Goal: Task Accomplishment & Management: Manage account settings

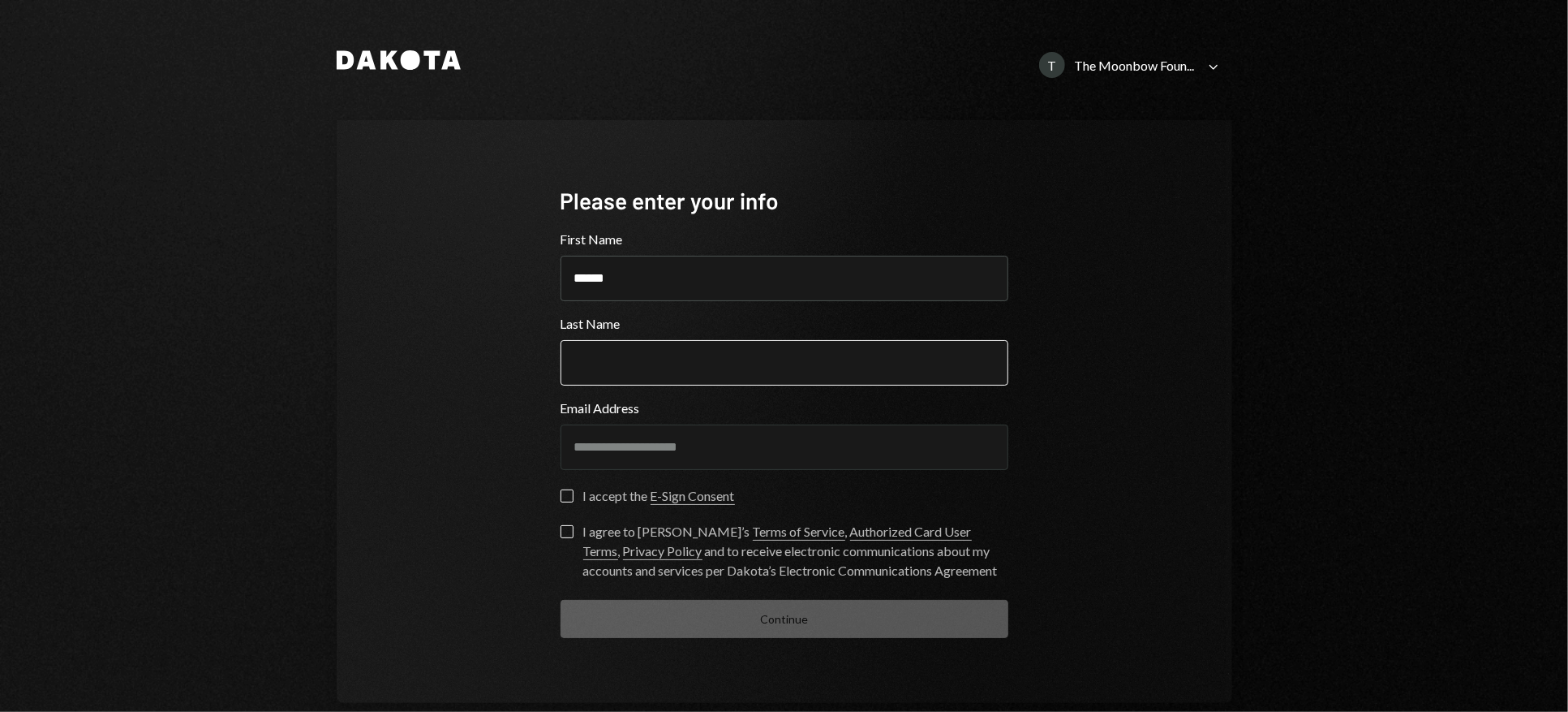
type input "******"
click at [567, 492] on button "I accept the E-Sign Consent" at bounding box center [567, 495] width 13 height 13
click at [552, 531] on div "**********" at bounding box center [784, 411] width 486 height 583
click at [561, 531] on button "I agree to Dakota’s Terms of Service , Authorized Card User Terms , Privacy Pol…" at bounding box center [567, 531] width 13 height 13
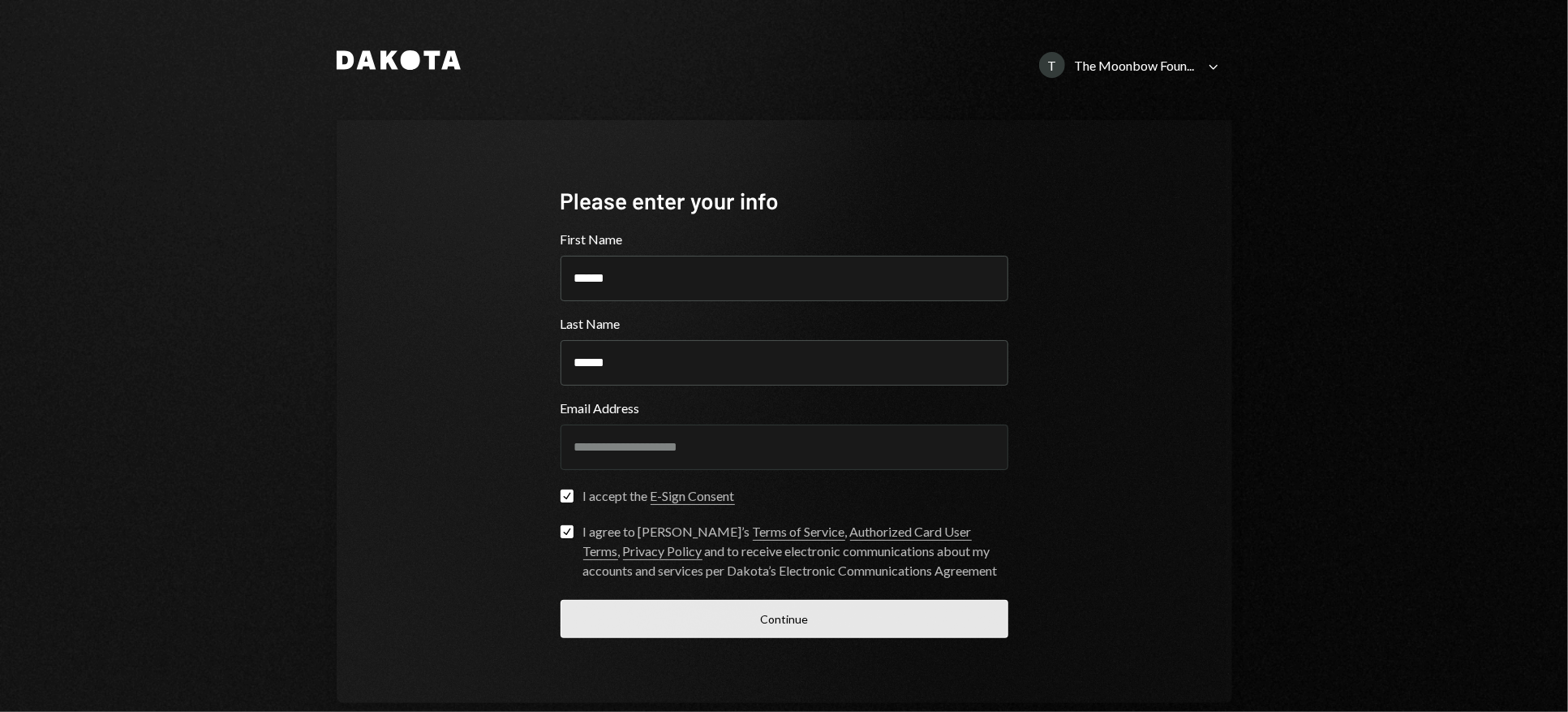
click at [724, 629] on button "Continue" at bounding box center [784, 618] width 448 height 38
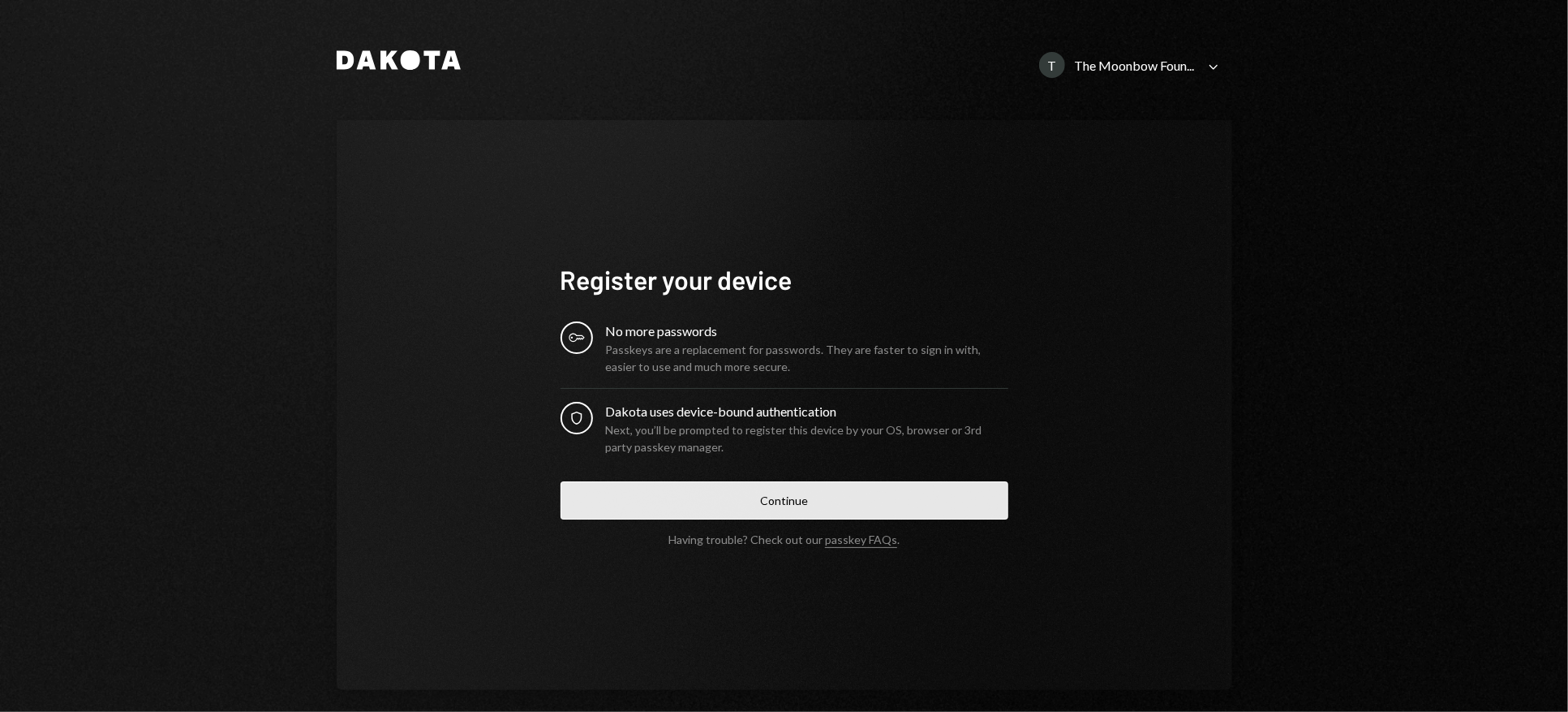
click at [762, 496] on button "Continue" at bounding box center [784, 500] width 448 height 38
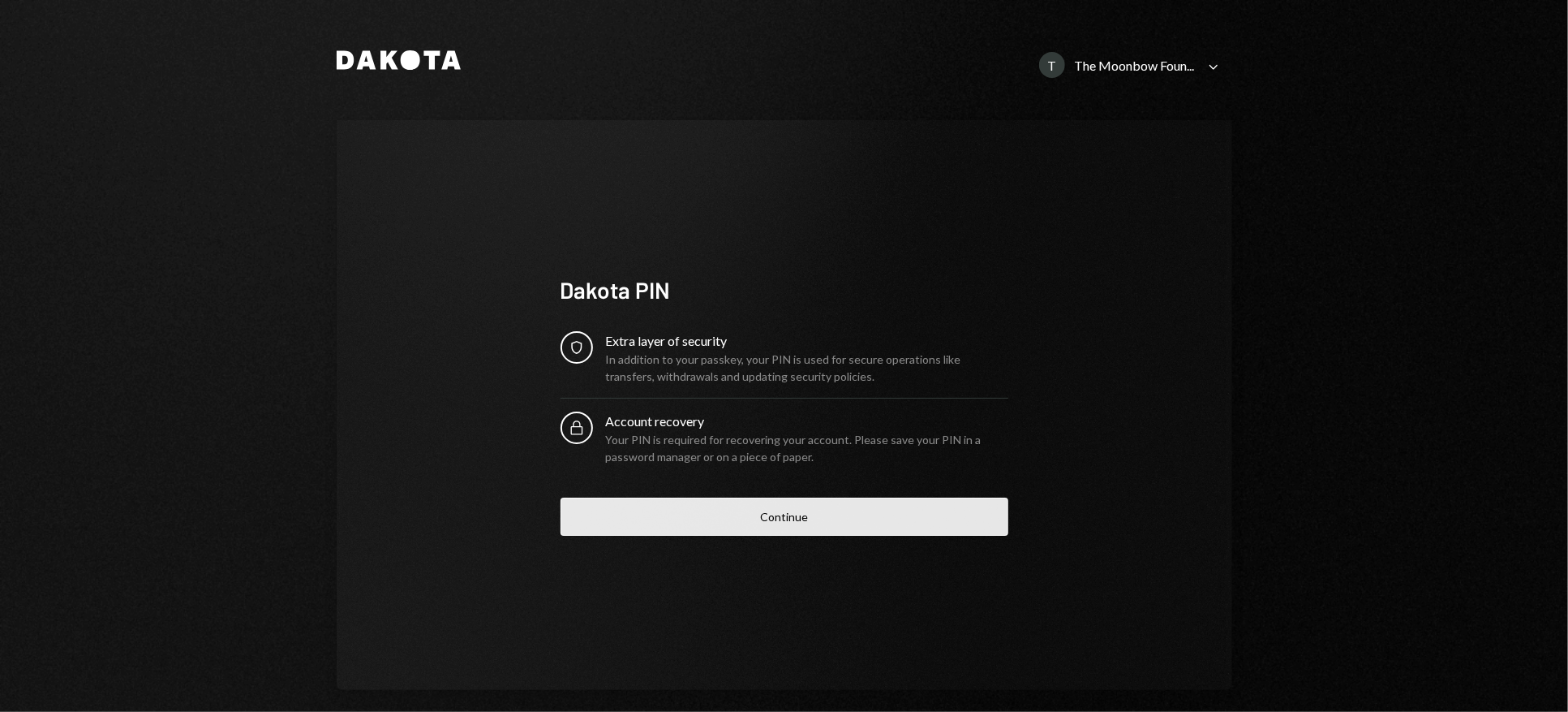
click at [821, 529] on button "Continue" at bounding box center [784, 516] width 448 height 38
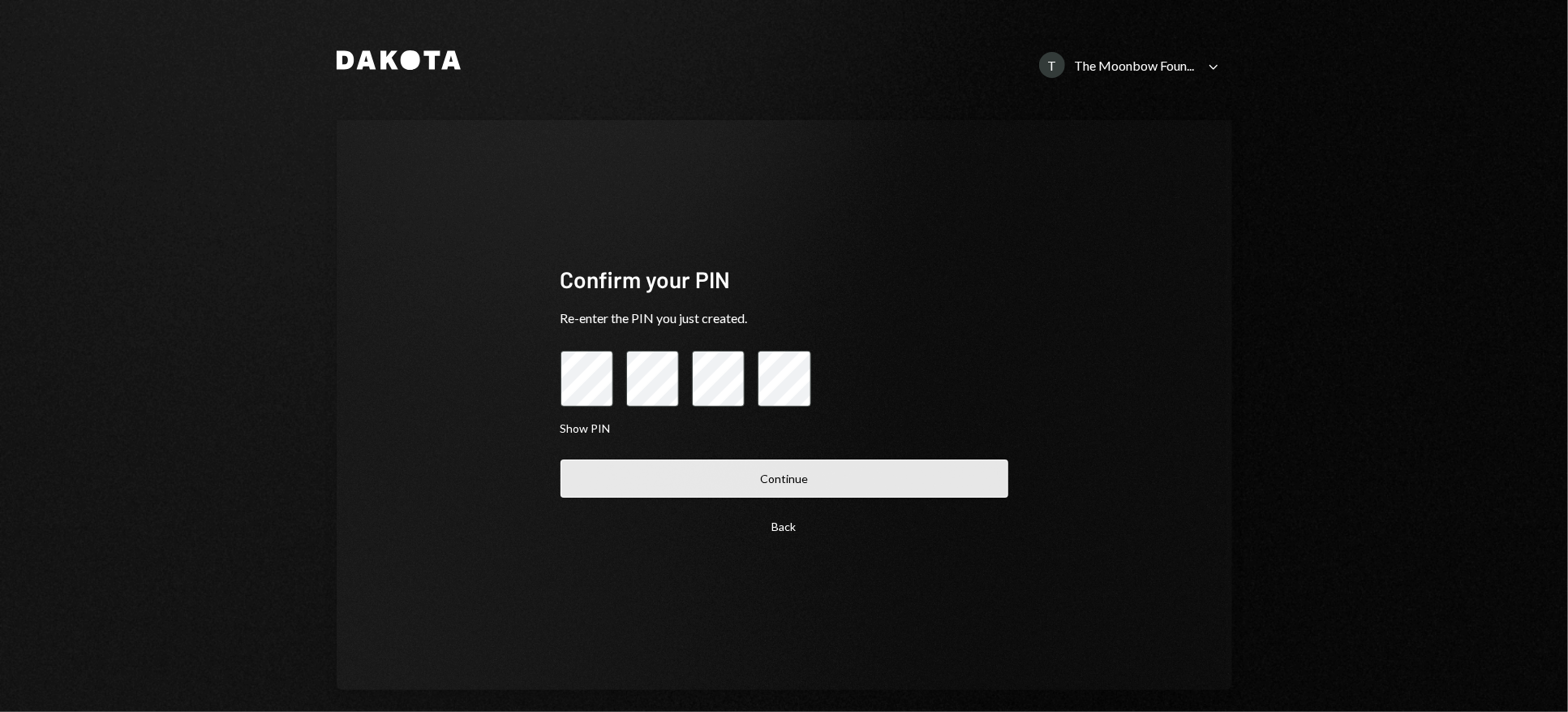
click at [802, 479] on button "Continue" at bounding box center [784, 478] width 448 height 38
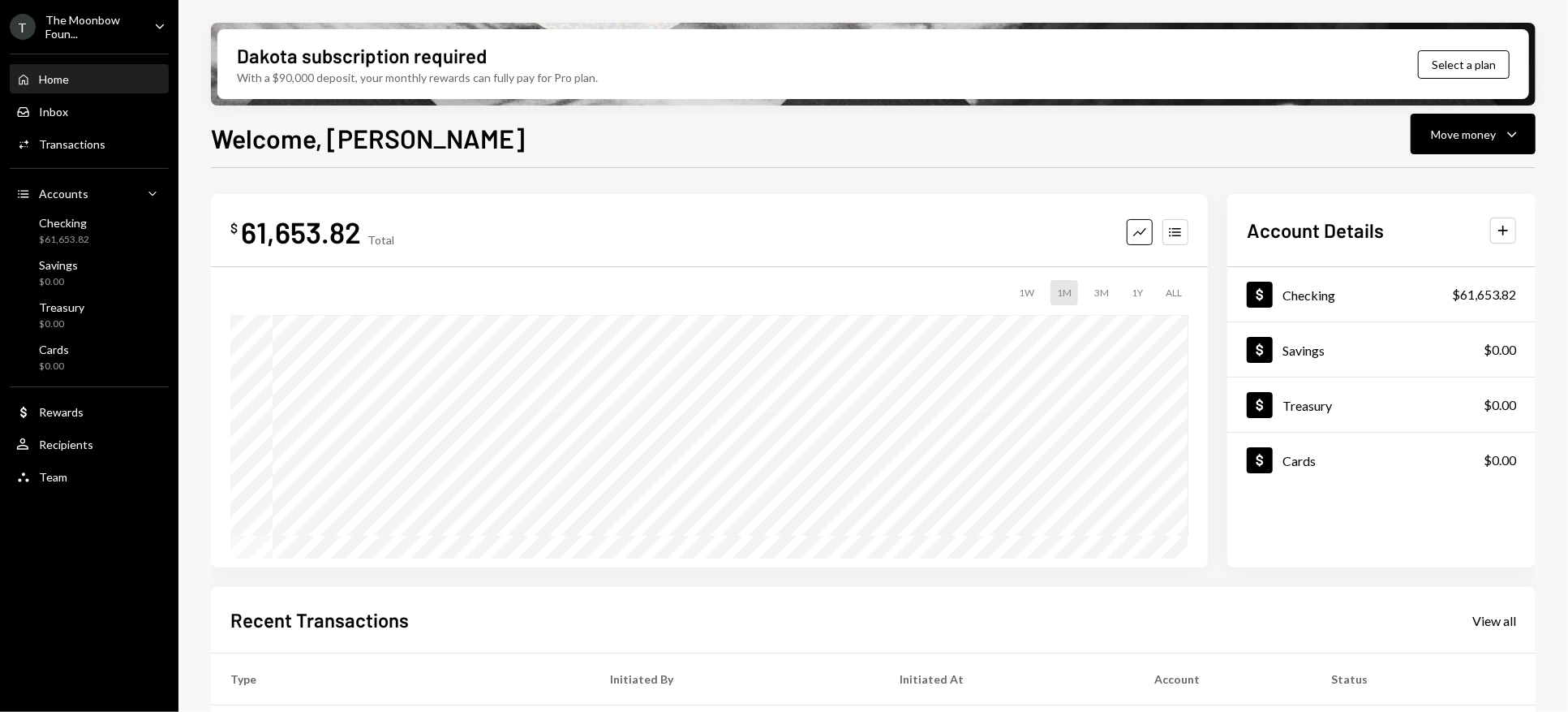
click at [156, 26] on icon "Caret Down" at bounding box center [159, 25] width 18 height 18
click at [90, 564] on div "T The Moonbow Foun... Caret Down Home Home Inbox Inbox Activities Transactions …" at bounding box center [89, 356] width 179 height 712
click at [56, 483] on div "Team" at bounding box center [53, 477] width 29 height 13
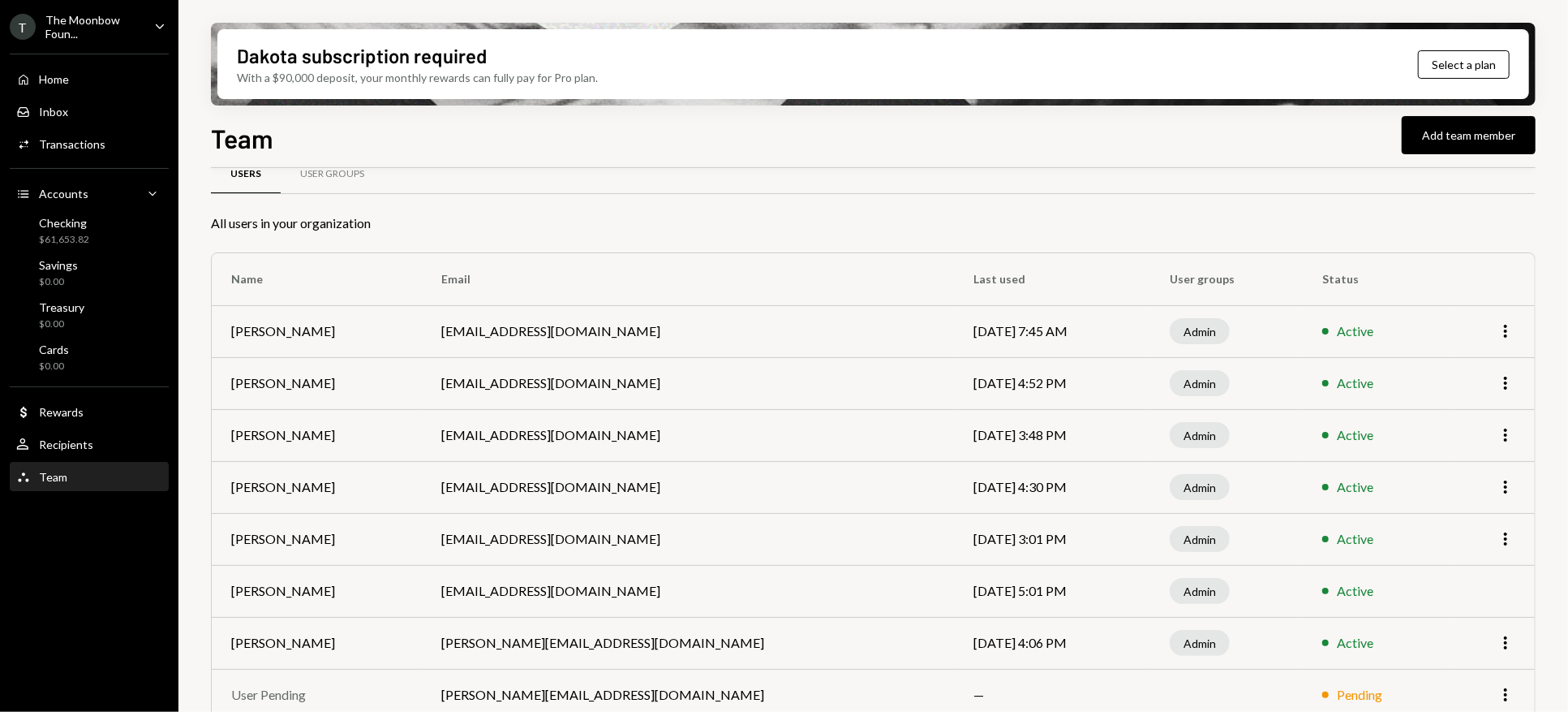
scroll to position [53, 0]
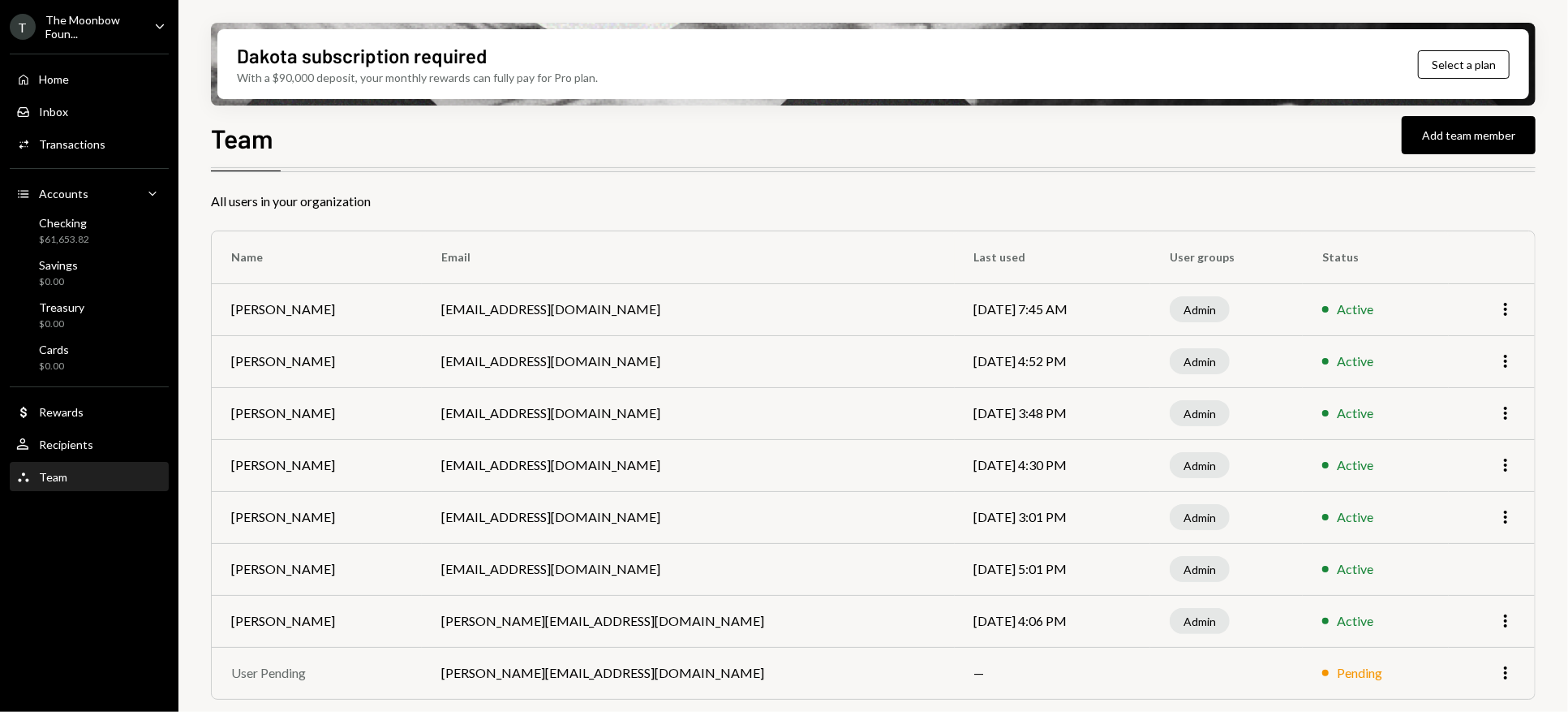
click at [155, 20] on icon "Caret Down" at bounding box center [159, 25] width 18 height 18
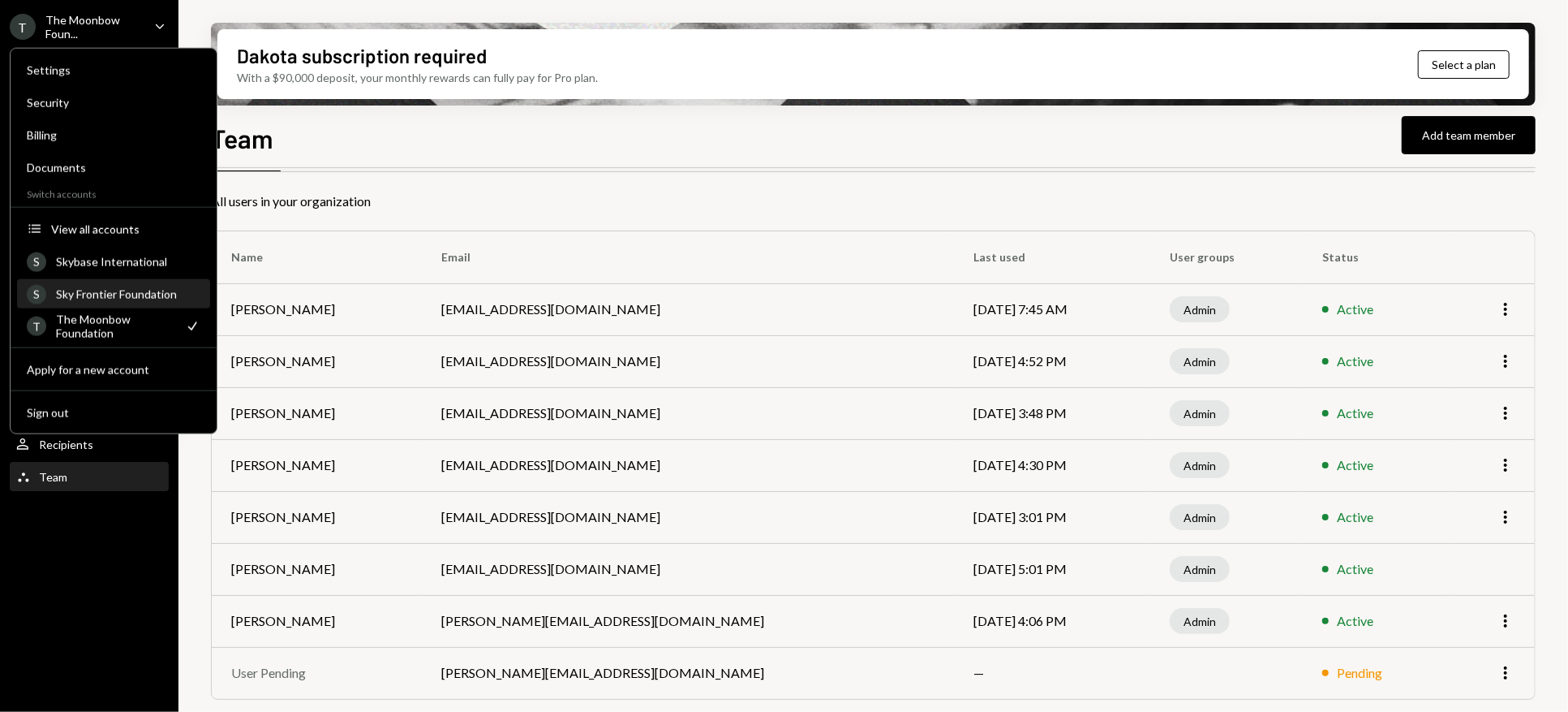
click at [122, 305] on div "S Sky Frontier Foundation" at bounding box center [114, 294] width 174 height 28
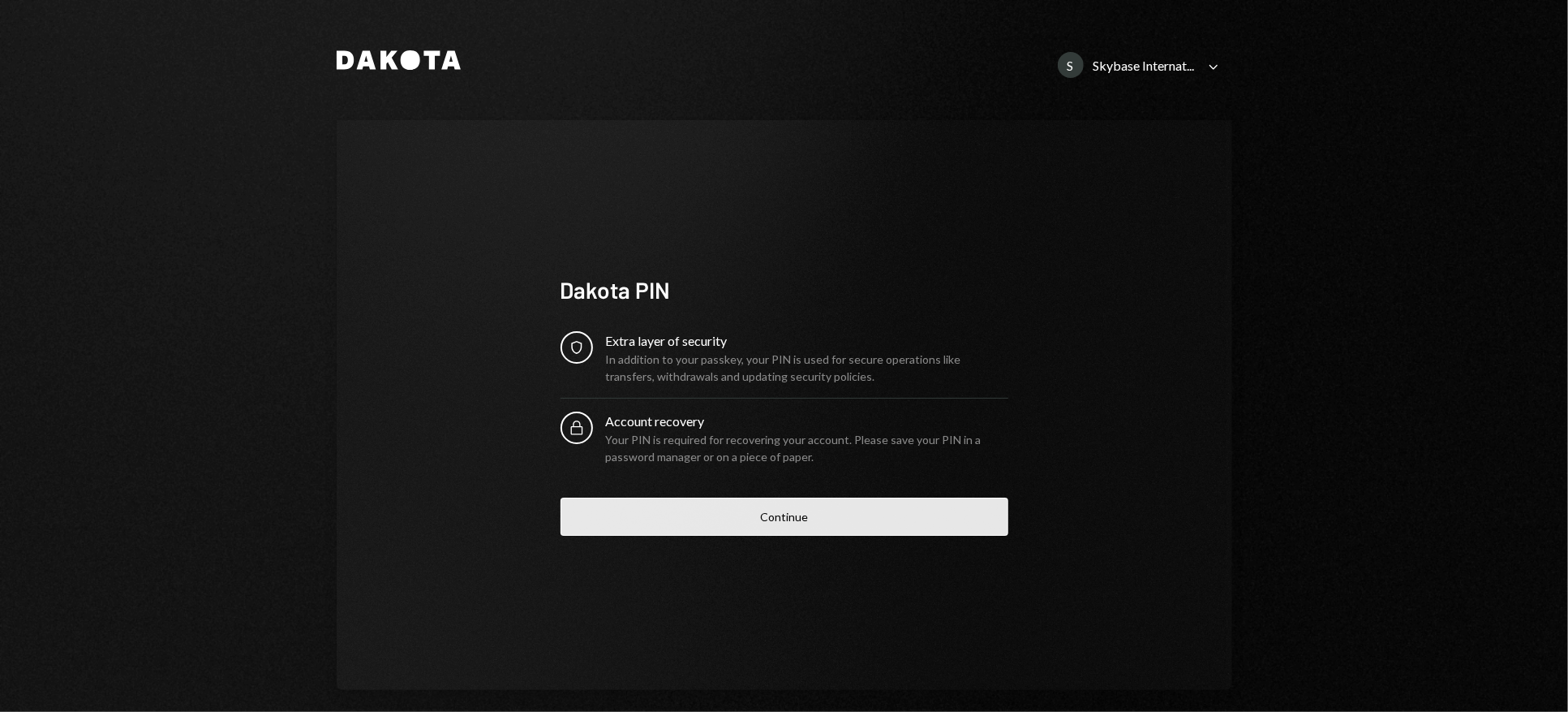
click at [685, 510] on button "Continue" at bounding box center [784, 516] width 448 height 38
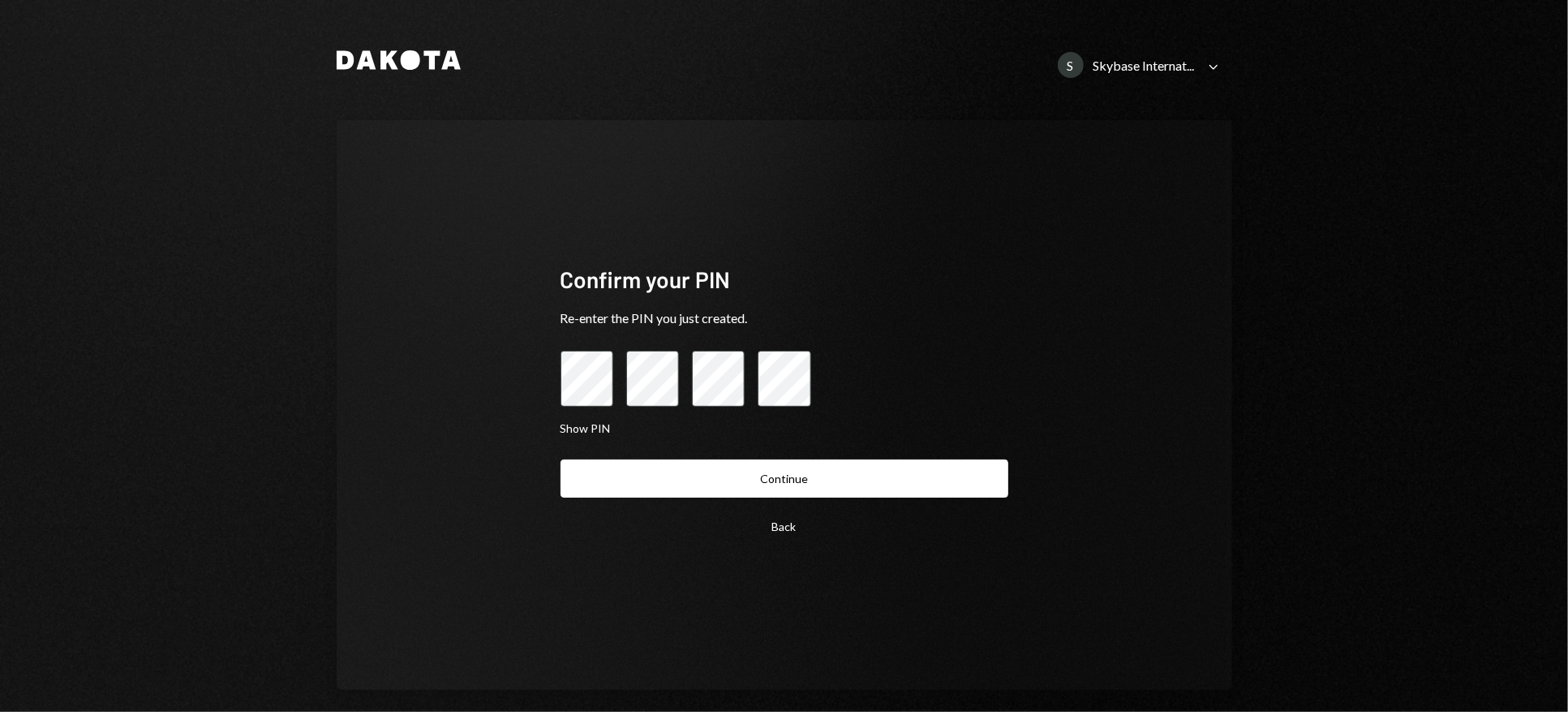
click at [652, 501] on div "Back Continue" at bounding box center [784, 503] width 448 height 86
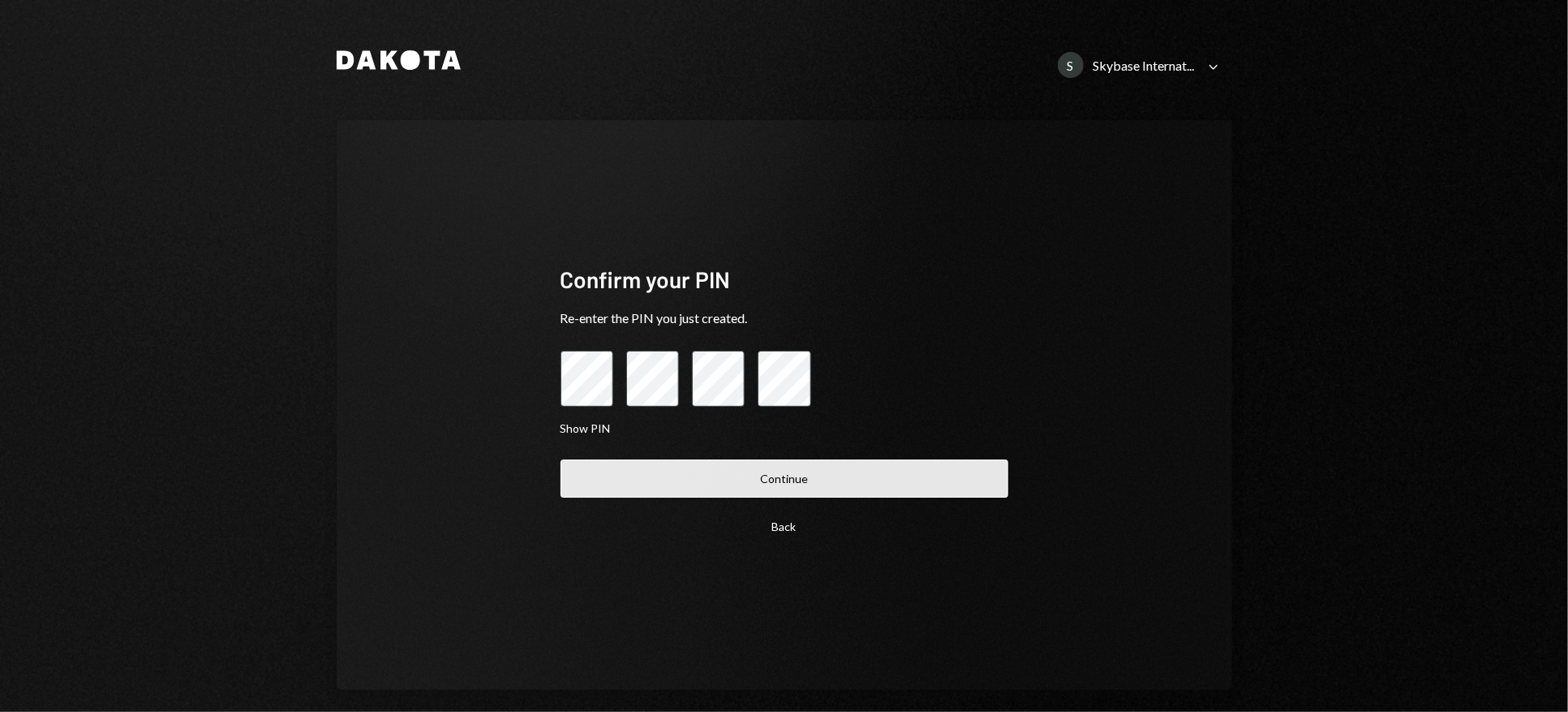
click at [648, 488] on button "Continue" at bounding box center [784, 478] width 448 height 38
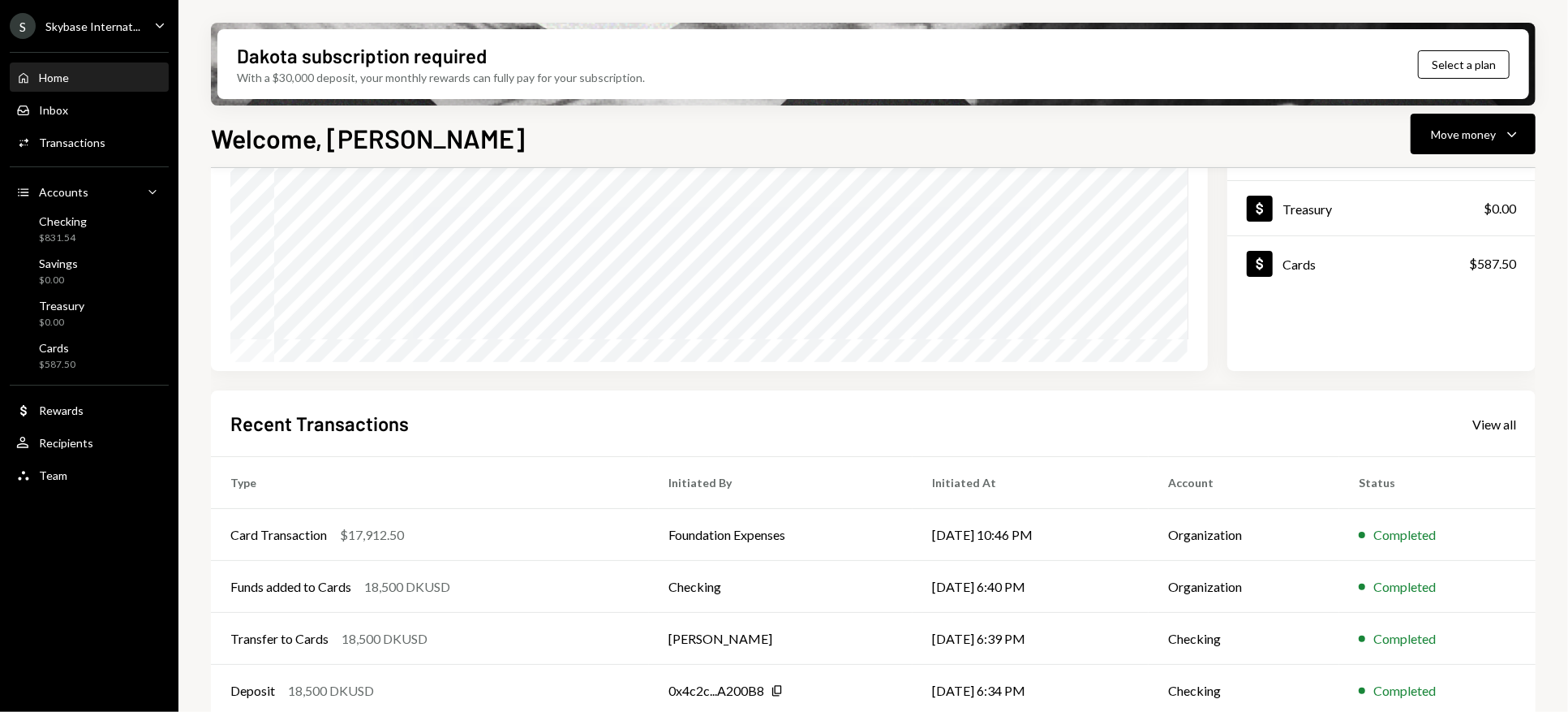
scroll to position [200, 0]
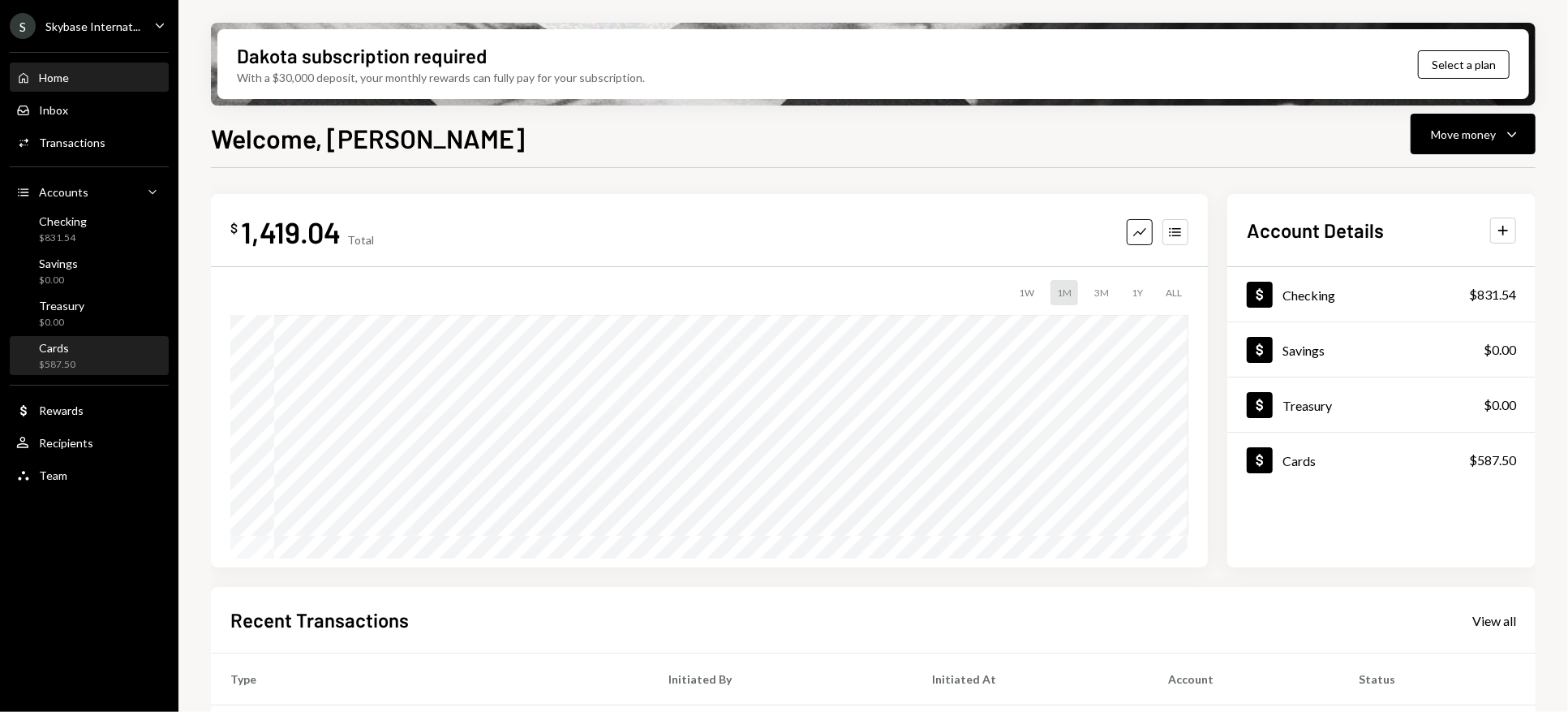
click at [72, 352] on div "Cards" at bounding box center [56, 348] width 36 height 13
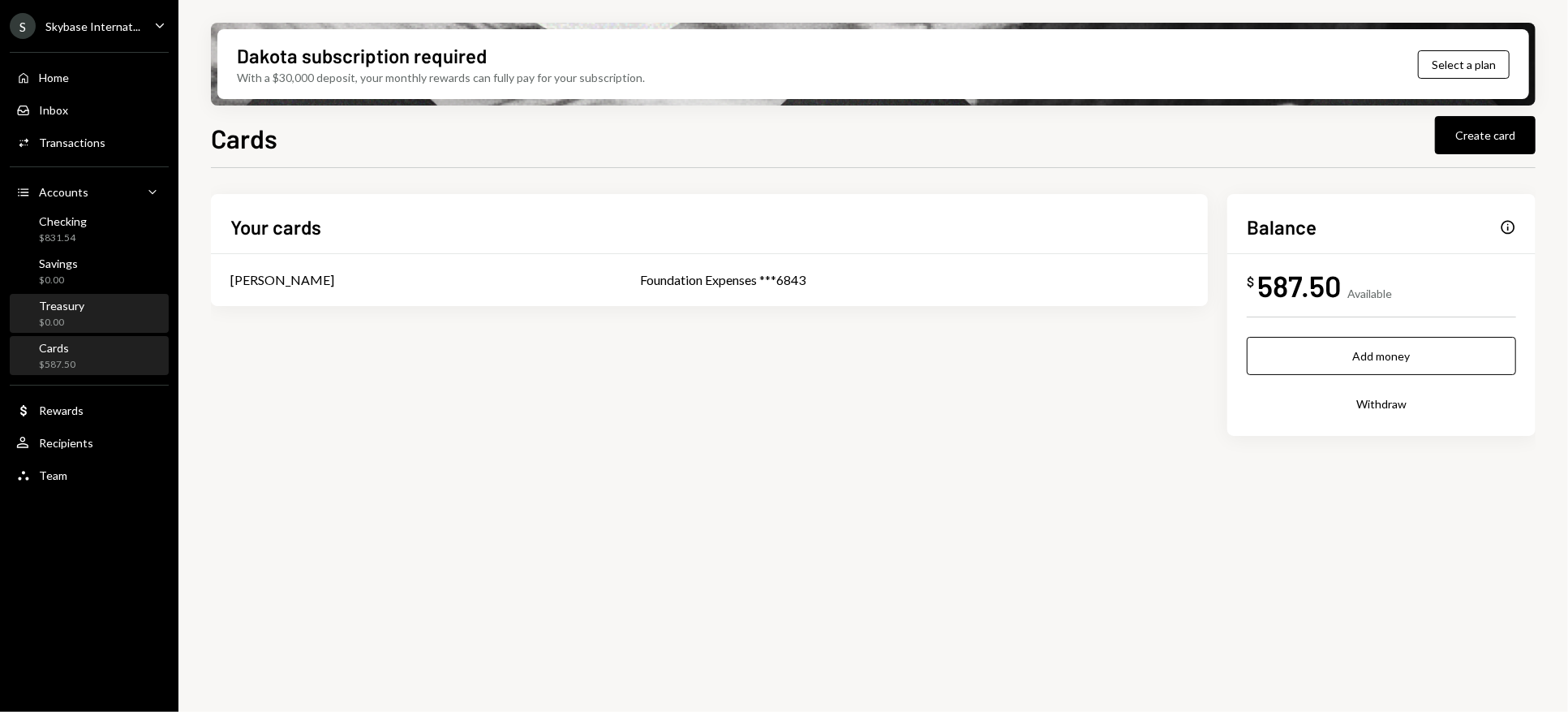
click at [100, 315] on div "Treasury $0.00" at bounding box center [89, 314] width 146 height 31
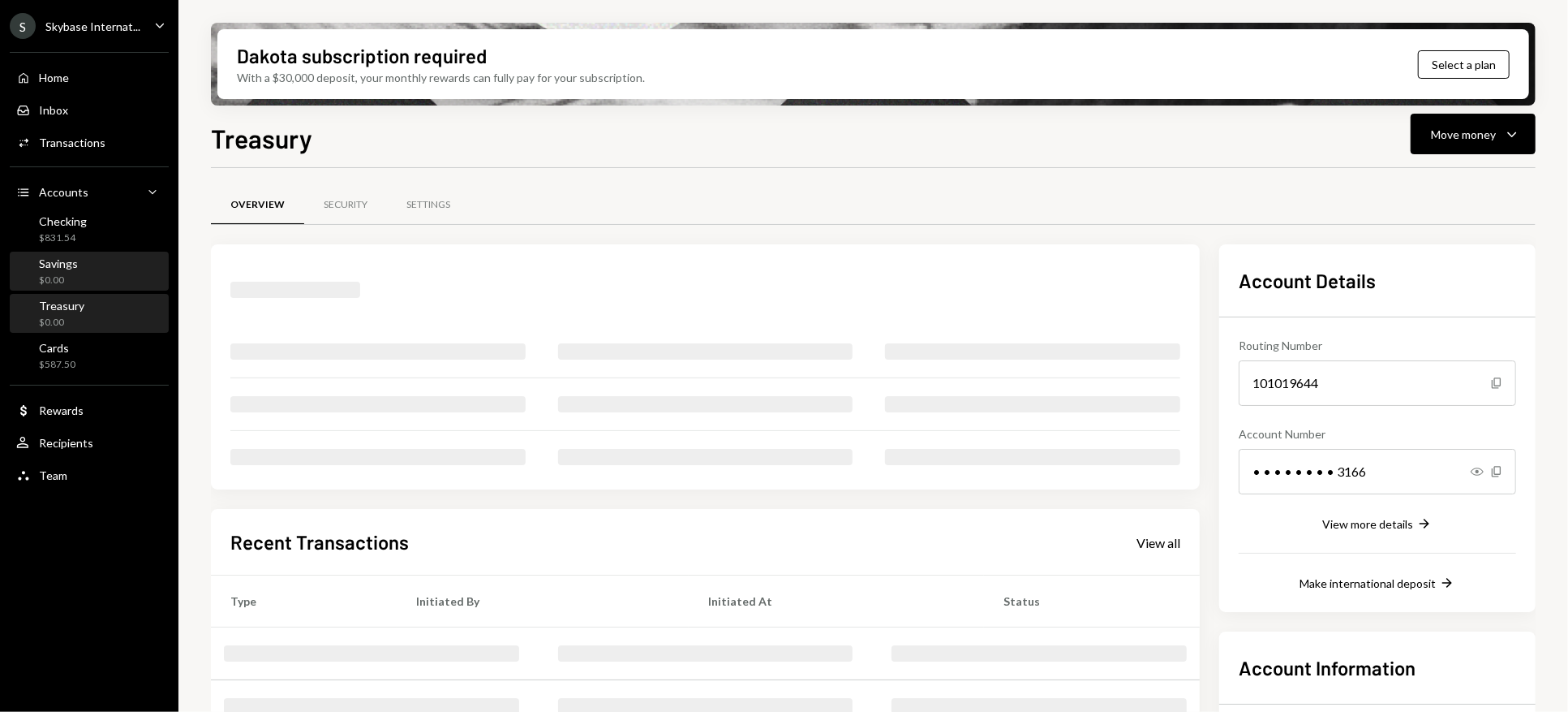
click at [93, 274] on div "Savings $0.00" at bounding box center [89, 272] width 146 height 31
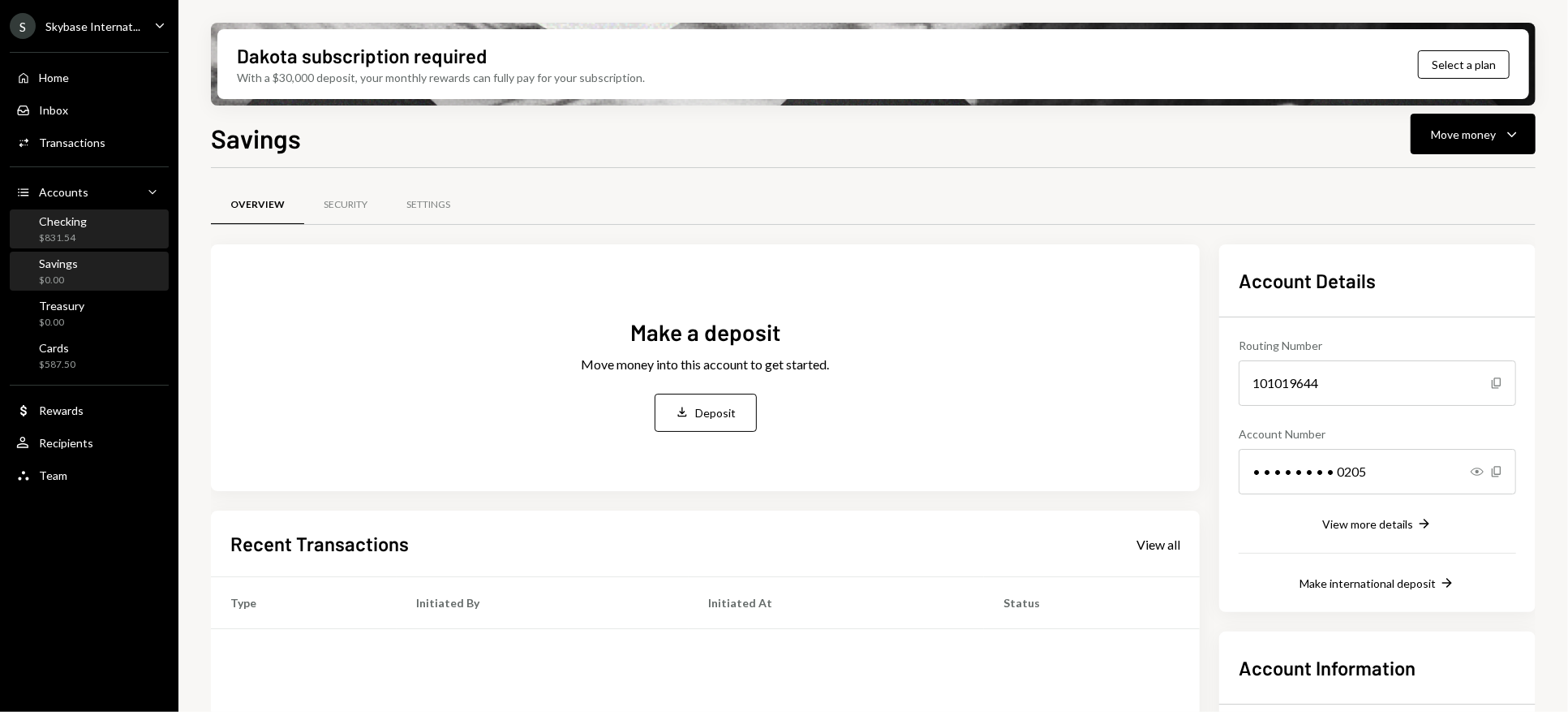
click at [83, 231] on div "$831.54" at bounding box center [62, 238] width 48 height 13
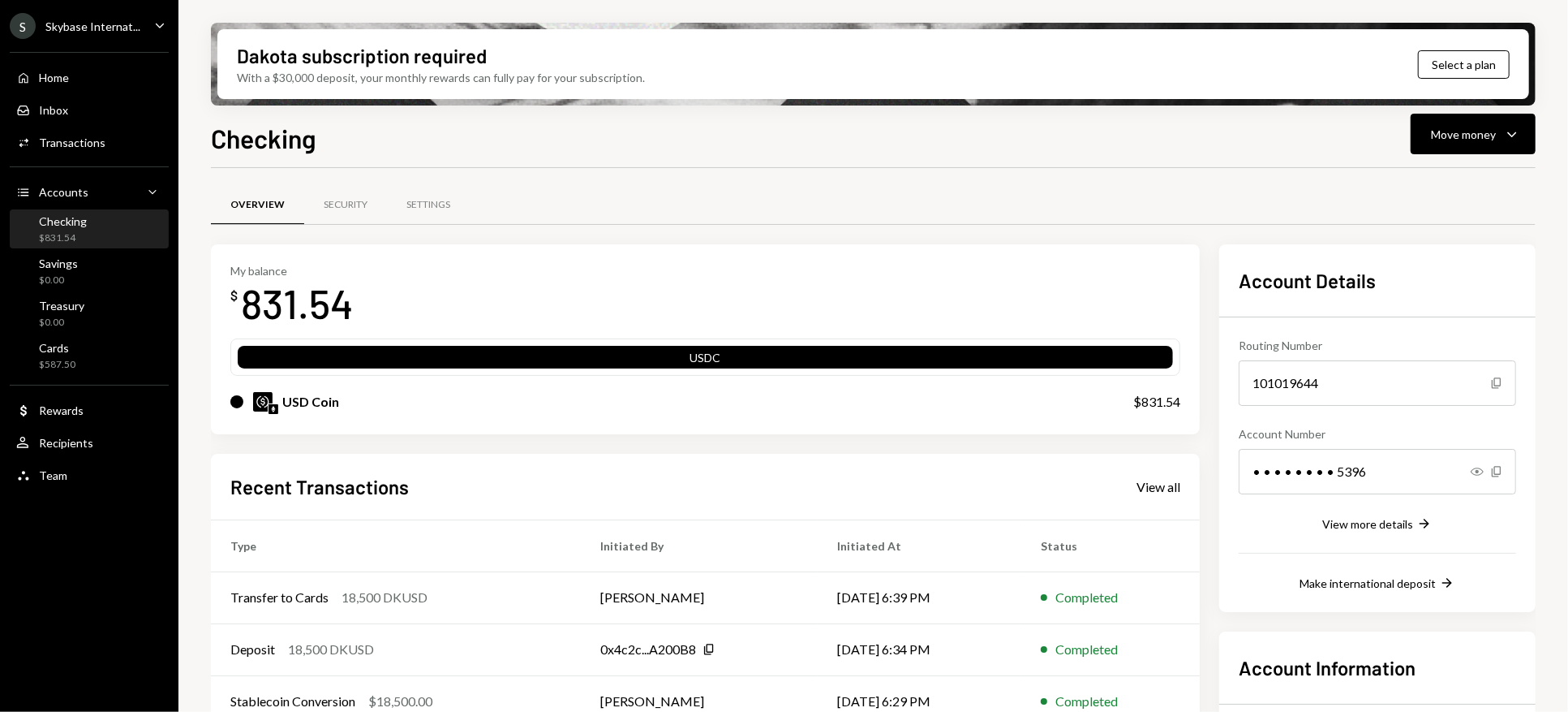
click at [148, 21] on div "S Skybase Internat... Caret Down" at bounding box center [89, 25] width 179 height 26
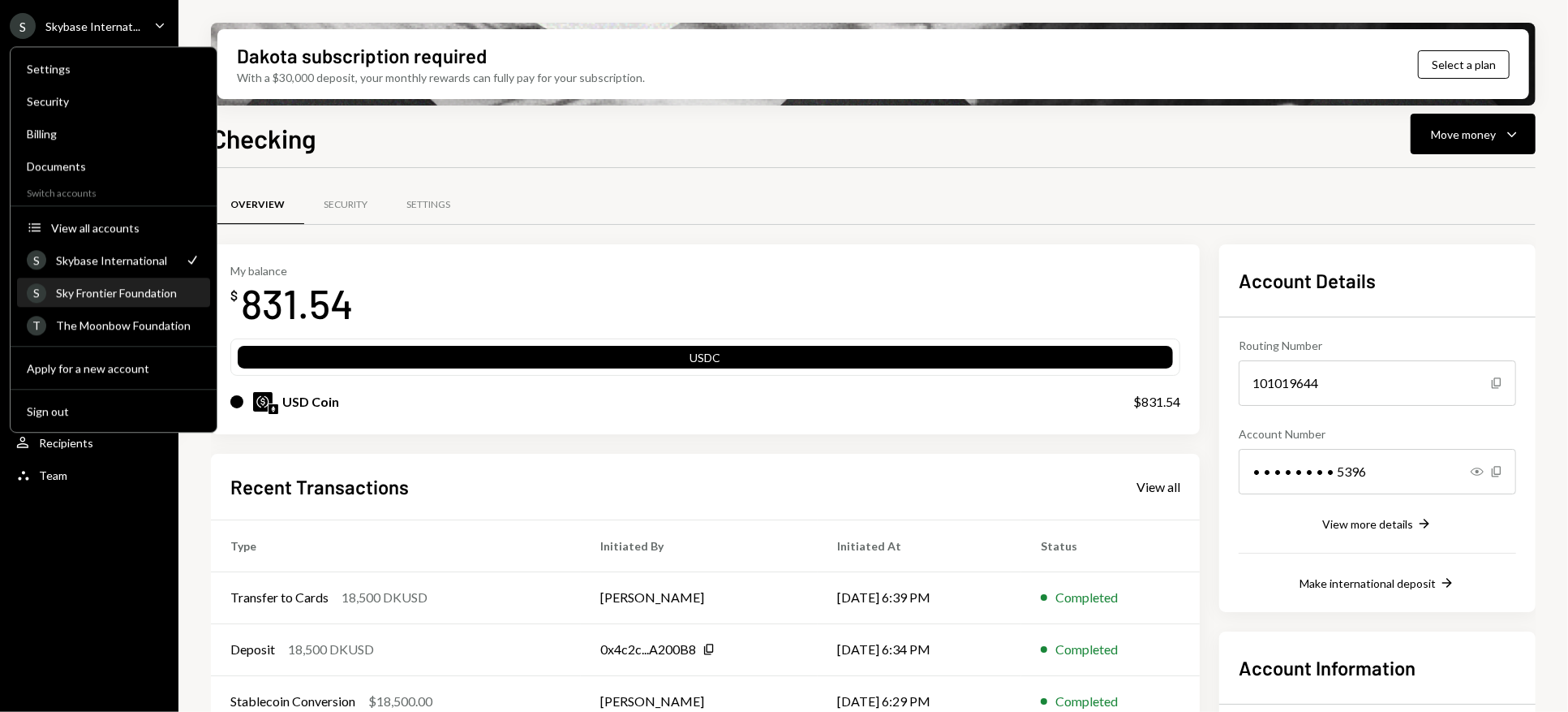
click at [97, 287] on div "Sky Frontier Foundation" at bounding box center [127, 293] width 144 height 13
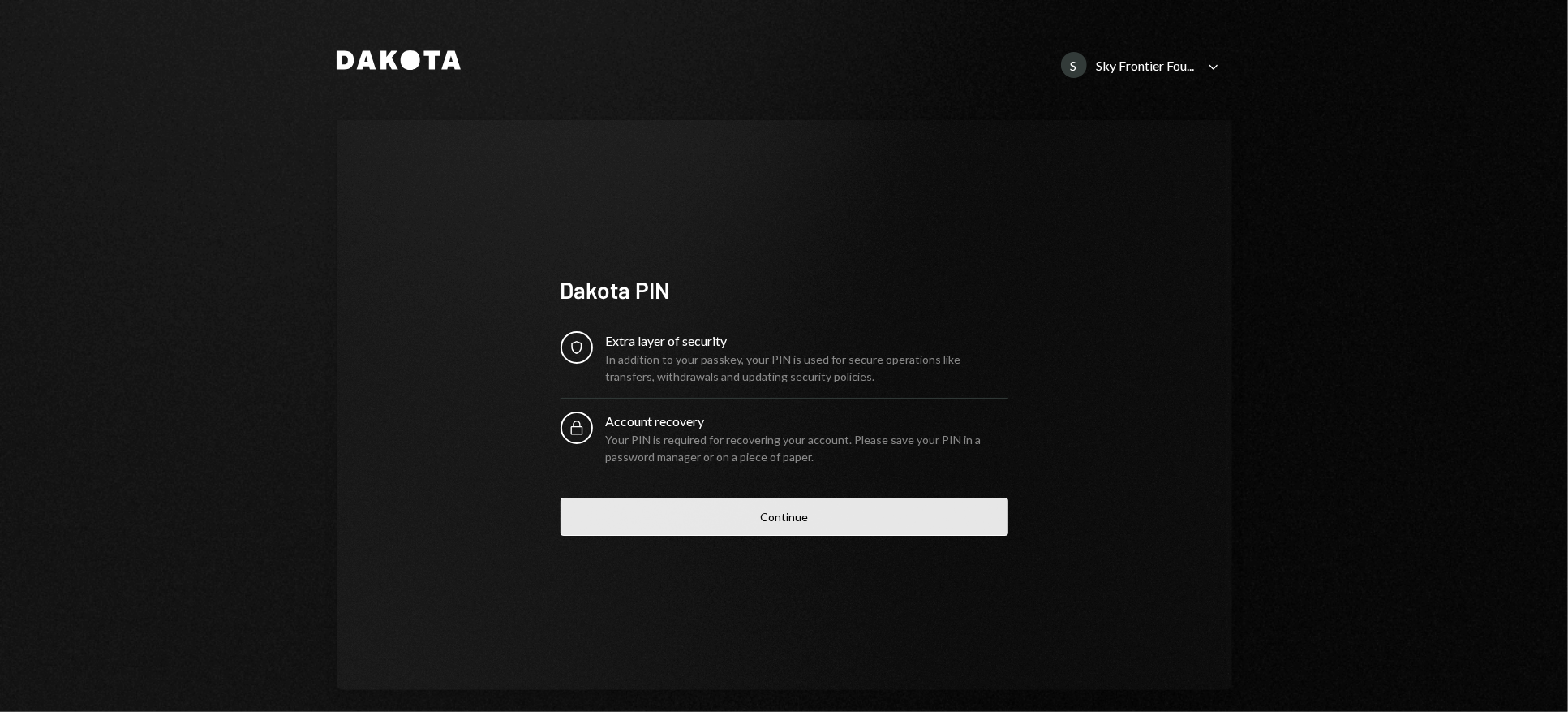
click at [753, 514] on button "Continue" at bounding box center [784, 516] width 448 height 38
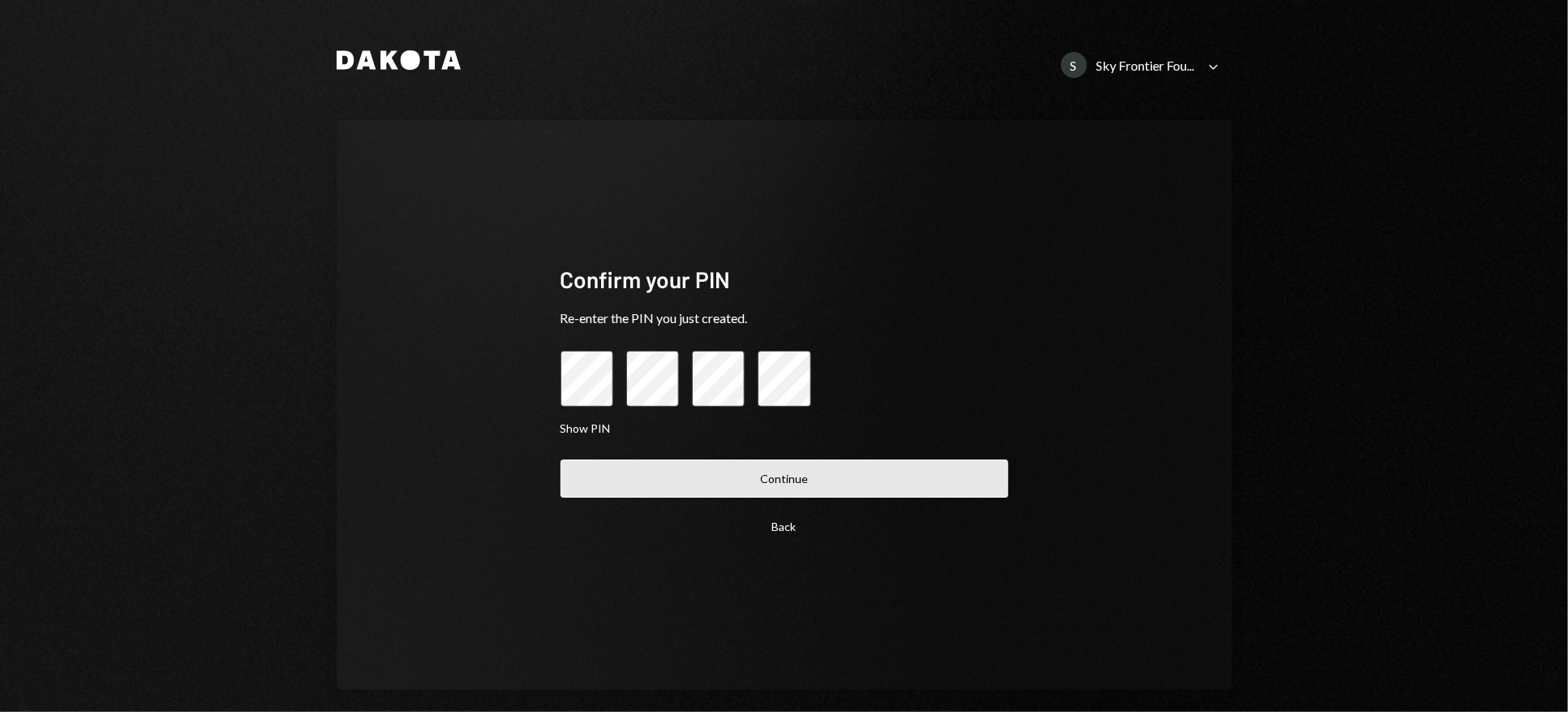
click at [727, 481] on button "Continue" at bounding box center [784, 478] width 448 height 38
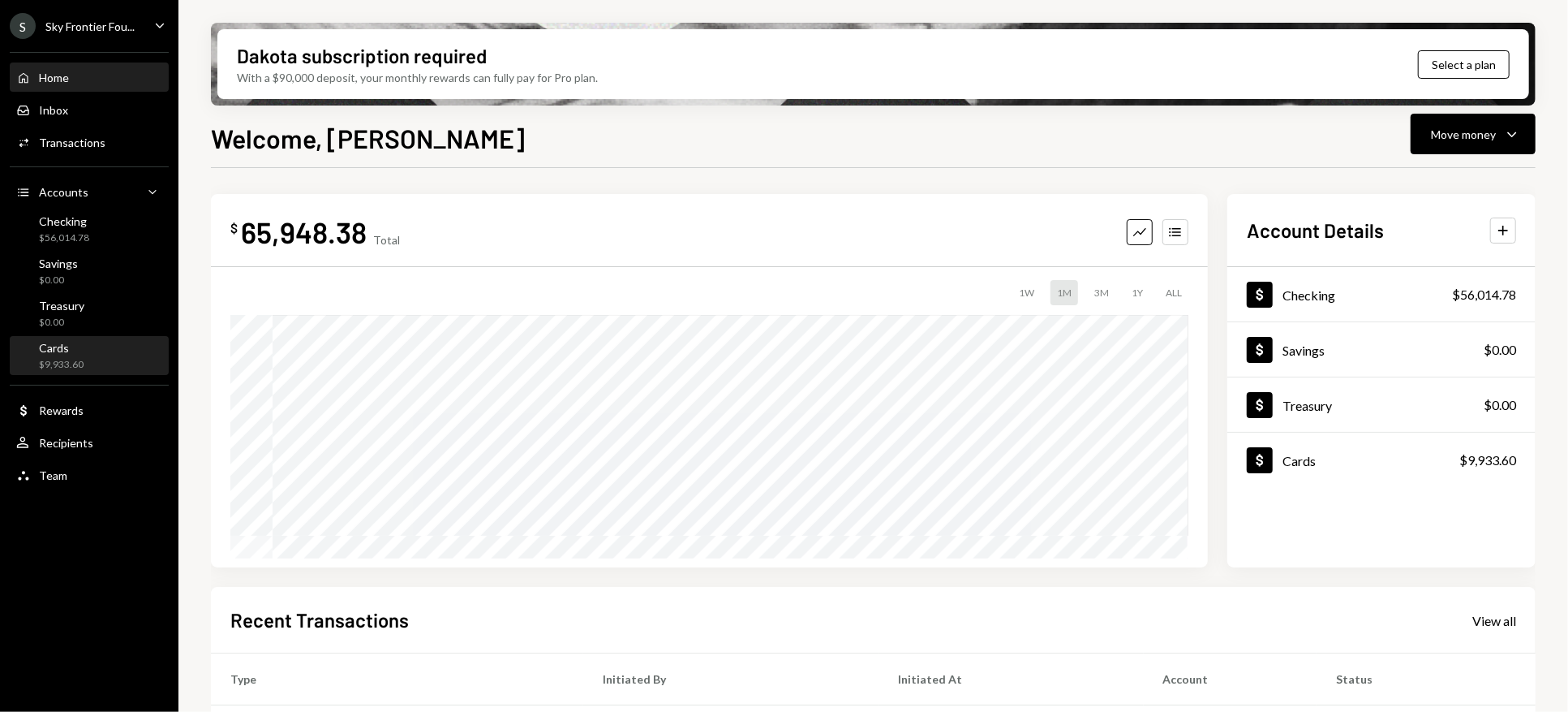
click at [73, 350] on div "Cards" at bounding box center [61, 348] width 45 height 13
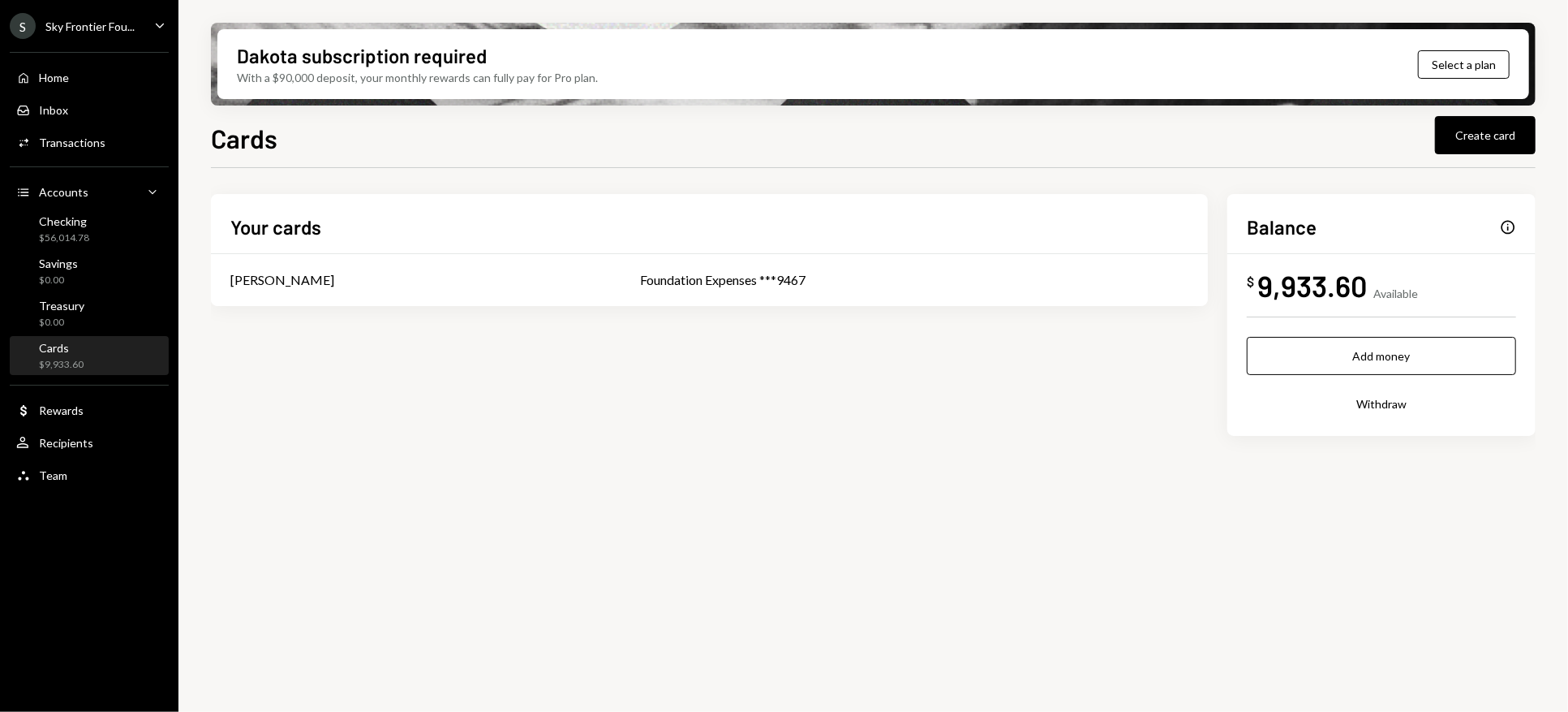
click at [150, 24] on div "S Sky Frontier Fou... Caret Down" at bounding box center [89, 25] width 179 height 26
click at [119, 507] on div "S Sky Frontier Fou... Caret Down Home Home Inbox Inbox Activities Transactions …" at bounding box center [89, 356] width 179 height 712
click at [151, 19] on icon "Caret Down" at bounding box center [159, 24] width 18 height 18
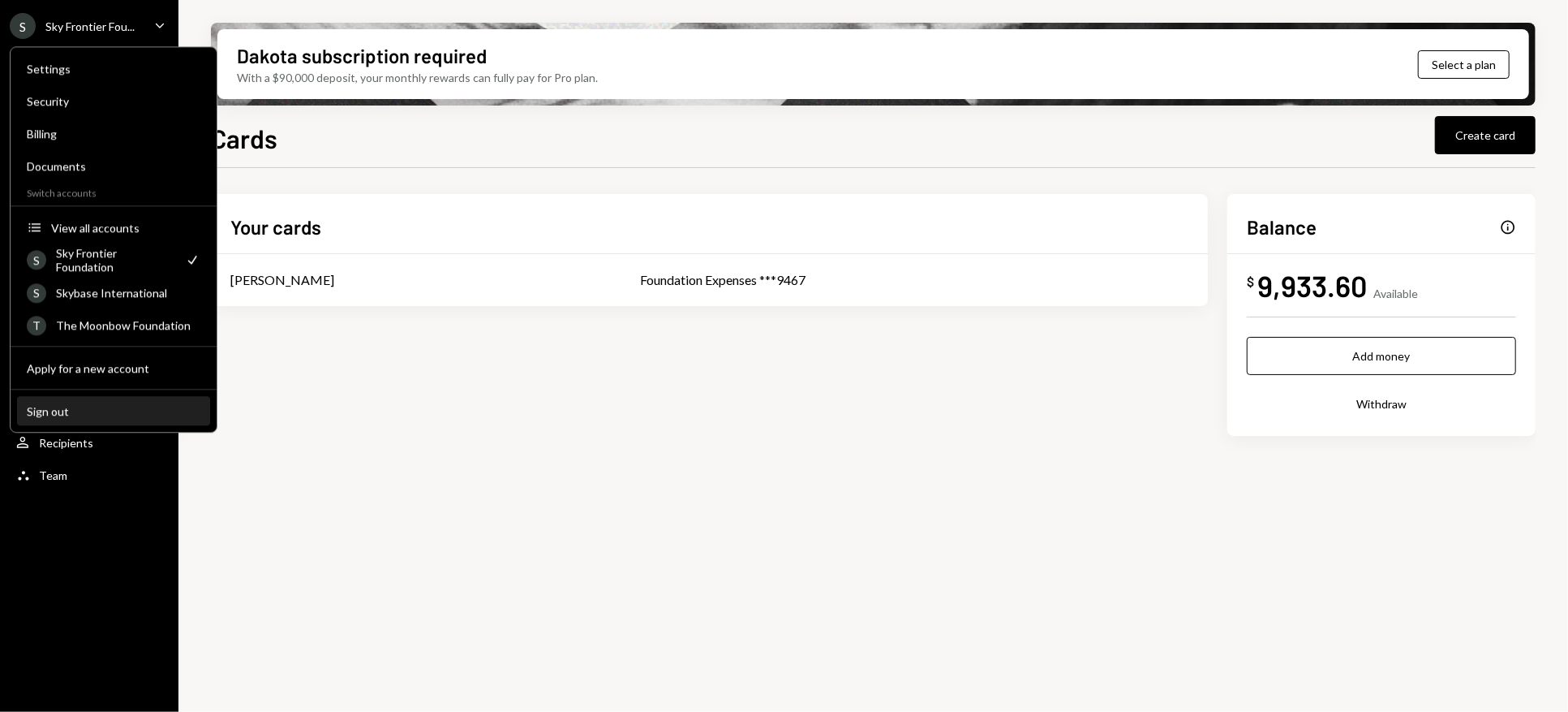
click at [95, 402] on button "Sign out" at bounding box center [113, 412] width 193 height 30
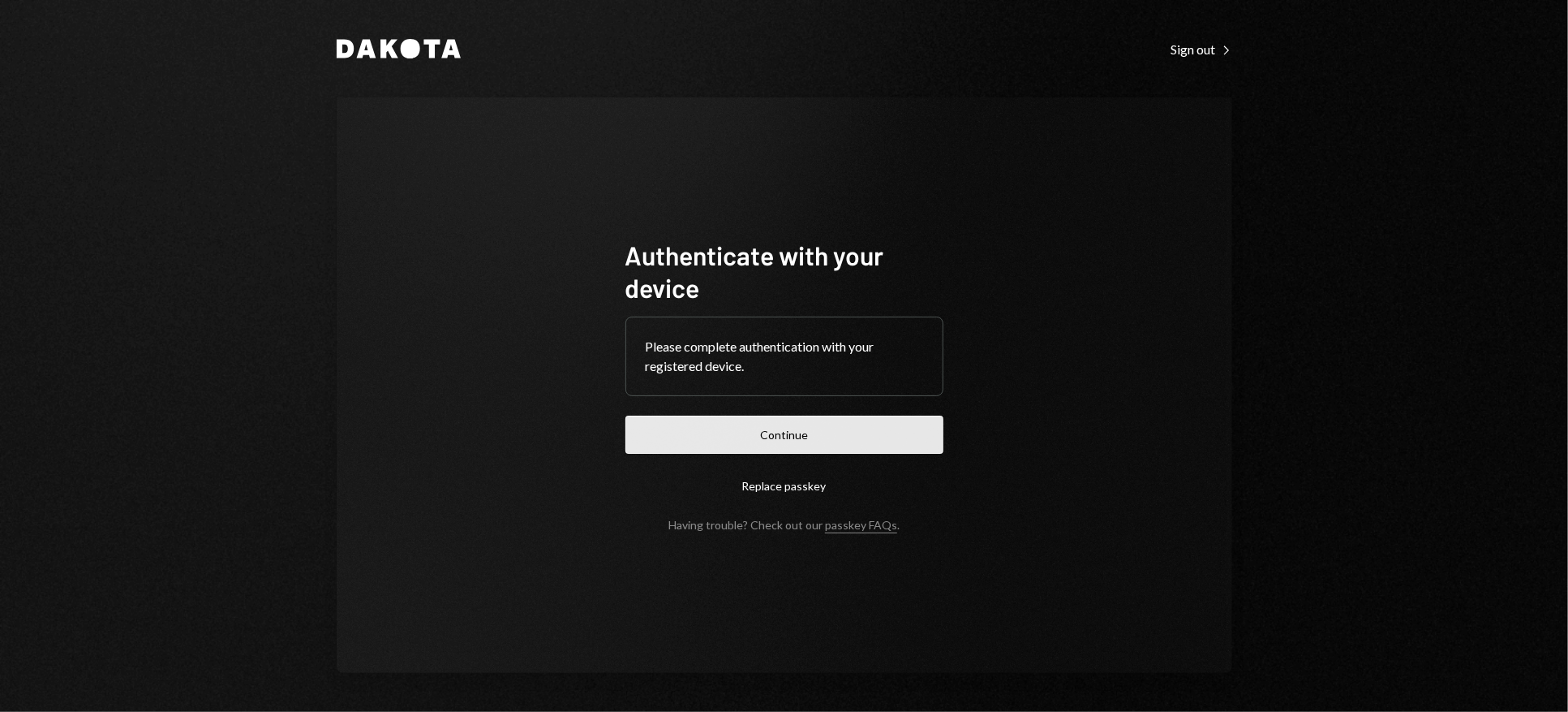
click at [774, 444] on button "Continue" at bounding box center [784, 434] width 318 height 38
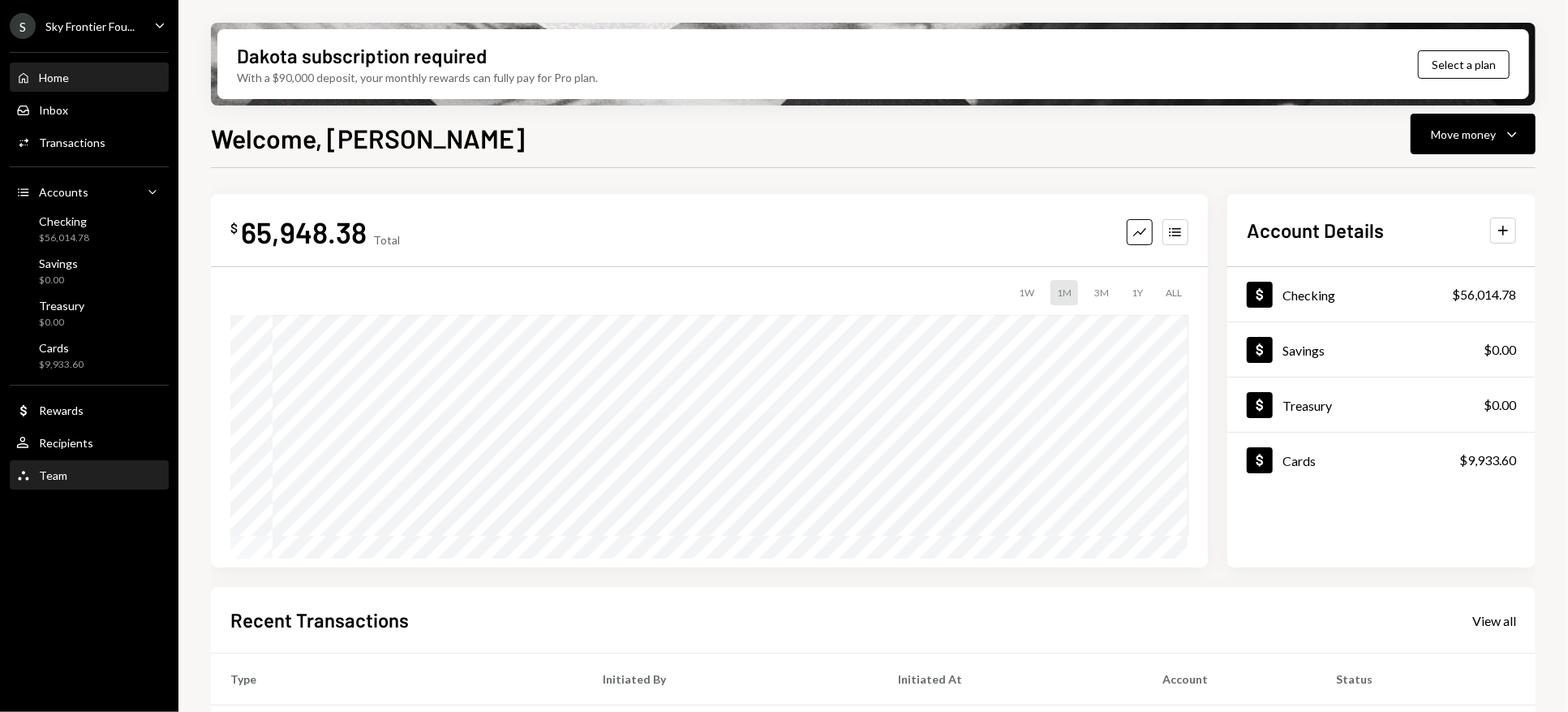
click at [50, 468] on div "Team" at bounding box center [53, 475] width 29 height 13
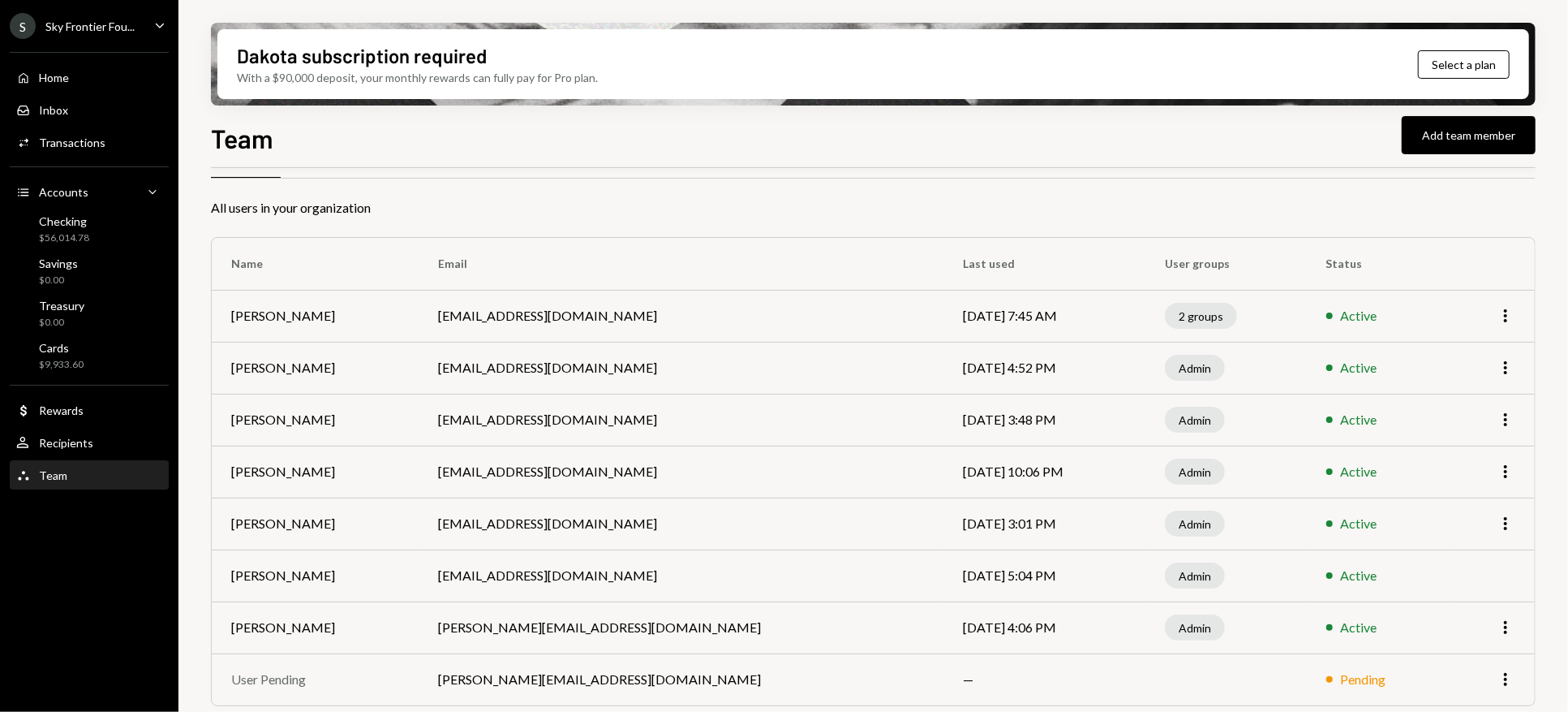
scroll to position [53, 0]
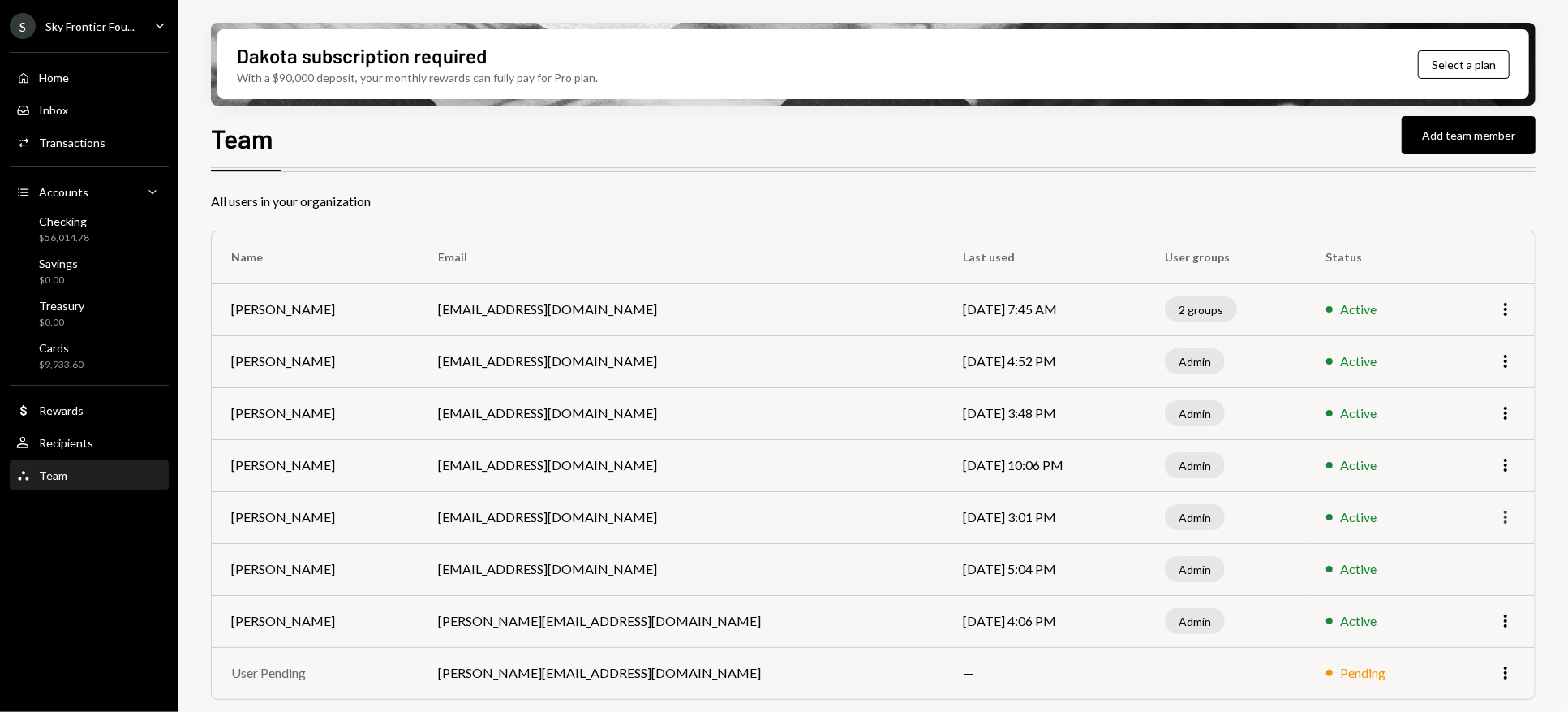
click at [1513, 515] on icon "More" at bounding box center [1505, 516] width 19 height 19
click at [156, 23] on icon "Caret Down" at bounding box center [159, 24] width 18 height 18
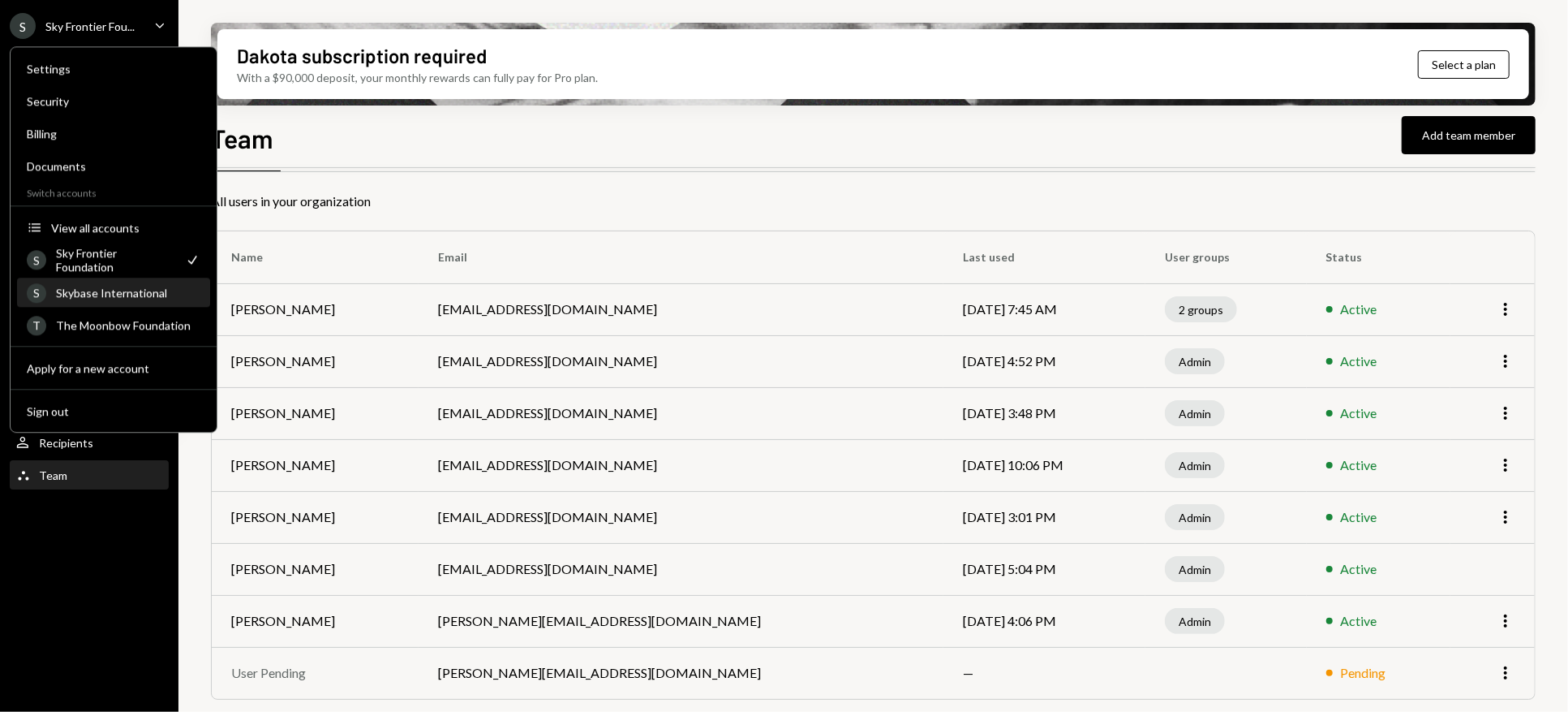
click at [114, 294] on div "Skybase International" at bounding box center [127, 293] width 144 height 13
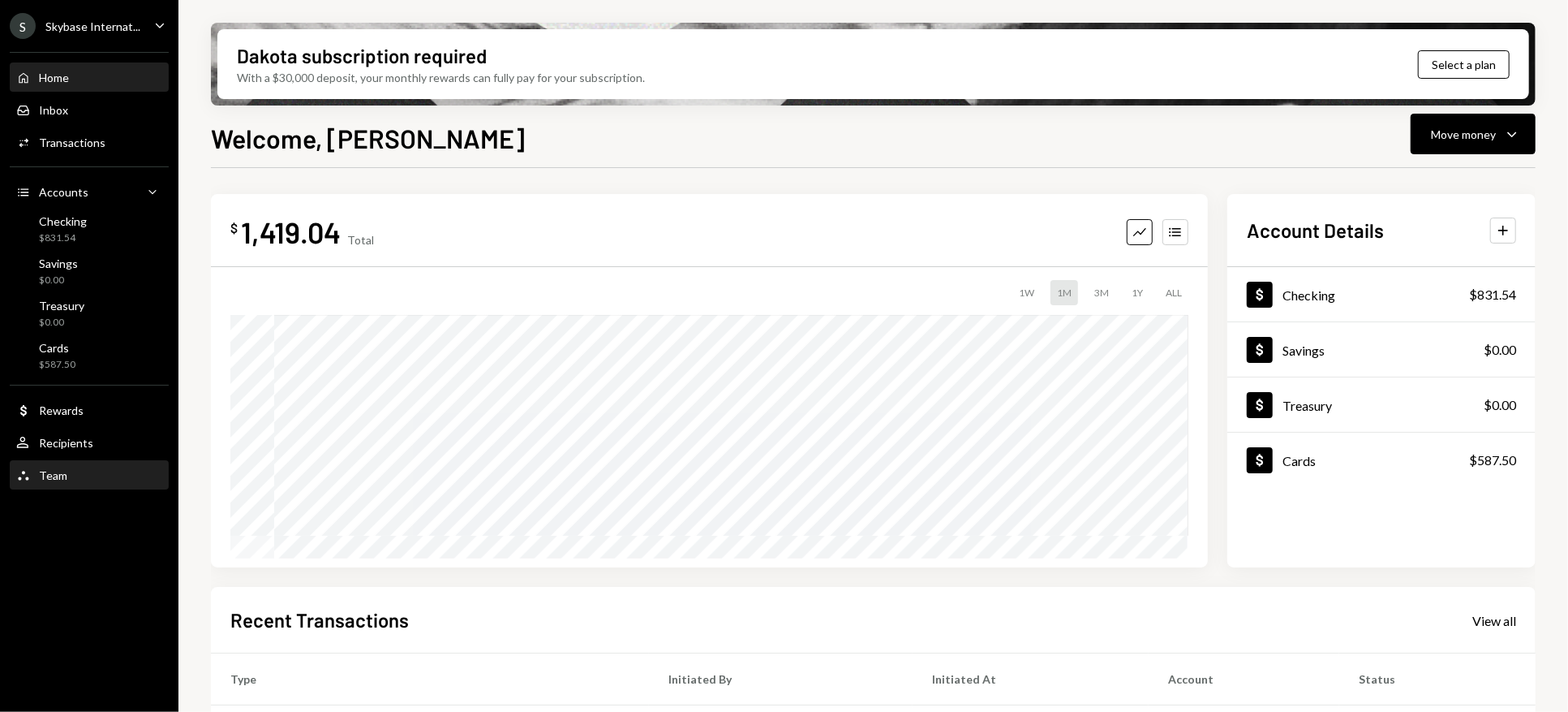
click at [62, 471] on div "Team" at bounding box center [53, 475] width 29 height 13
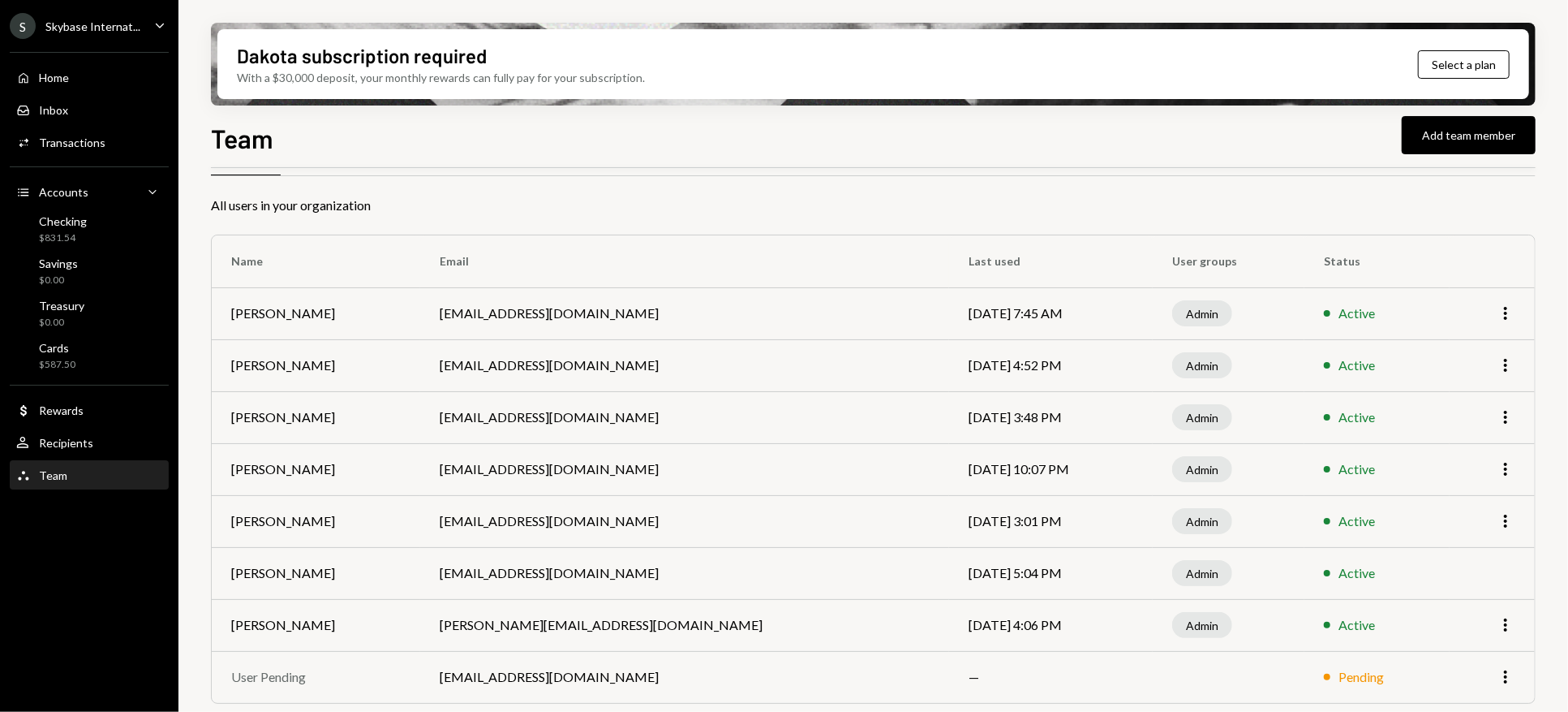
scroll to position [53, 0]
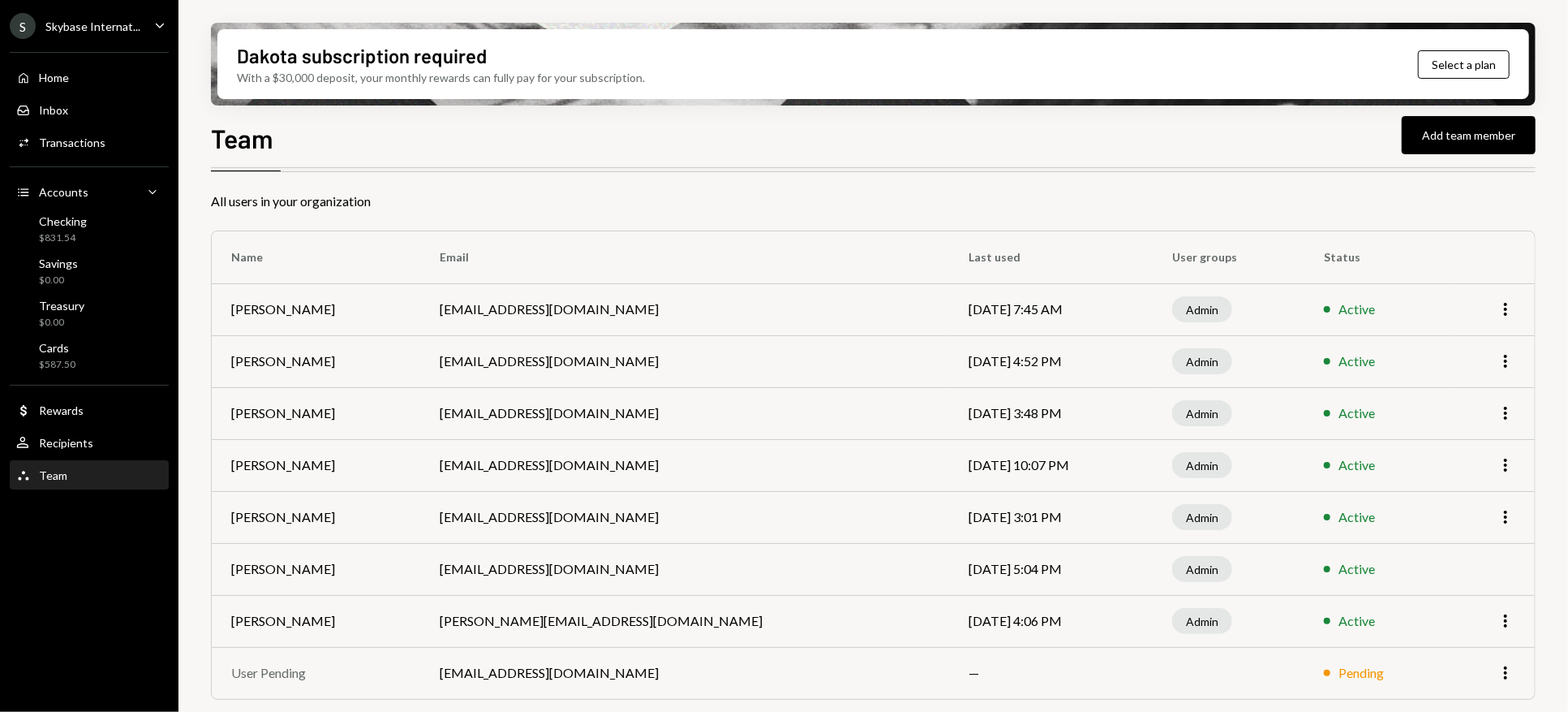
click at [159, 16] on icon "Caret Down" at bounding box center [159, 24] width 18 height 18
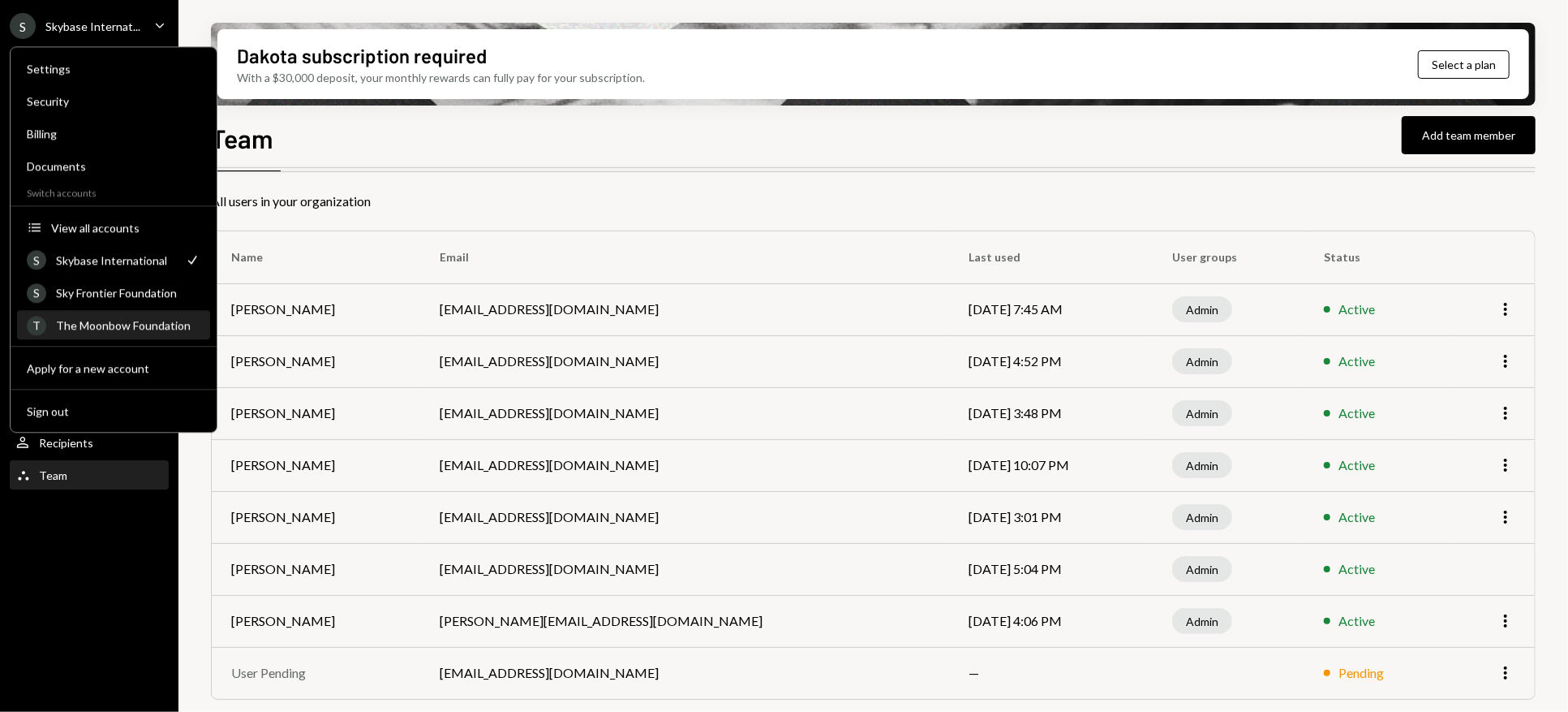
click at [132, 325] on div "The Moonbow Foundation" at bounding box center [127, 325] width 144 height 13
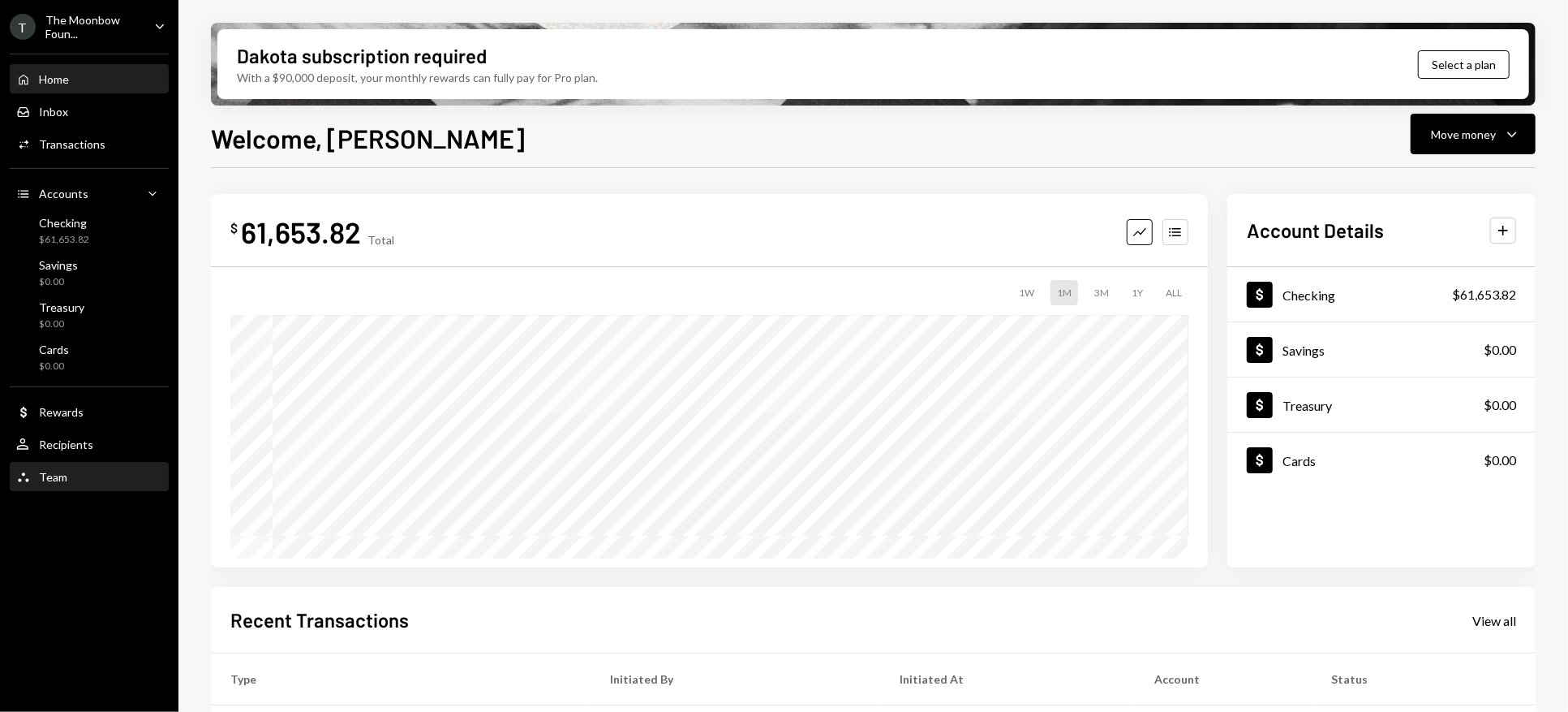
click at [49, 473] on div "Team" at bounding box center [53, 477] width 29 height 13
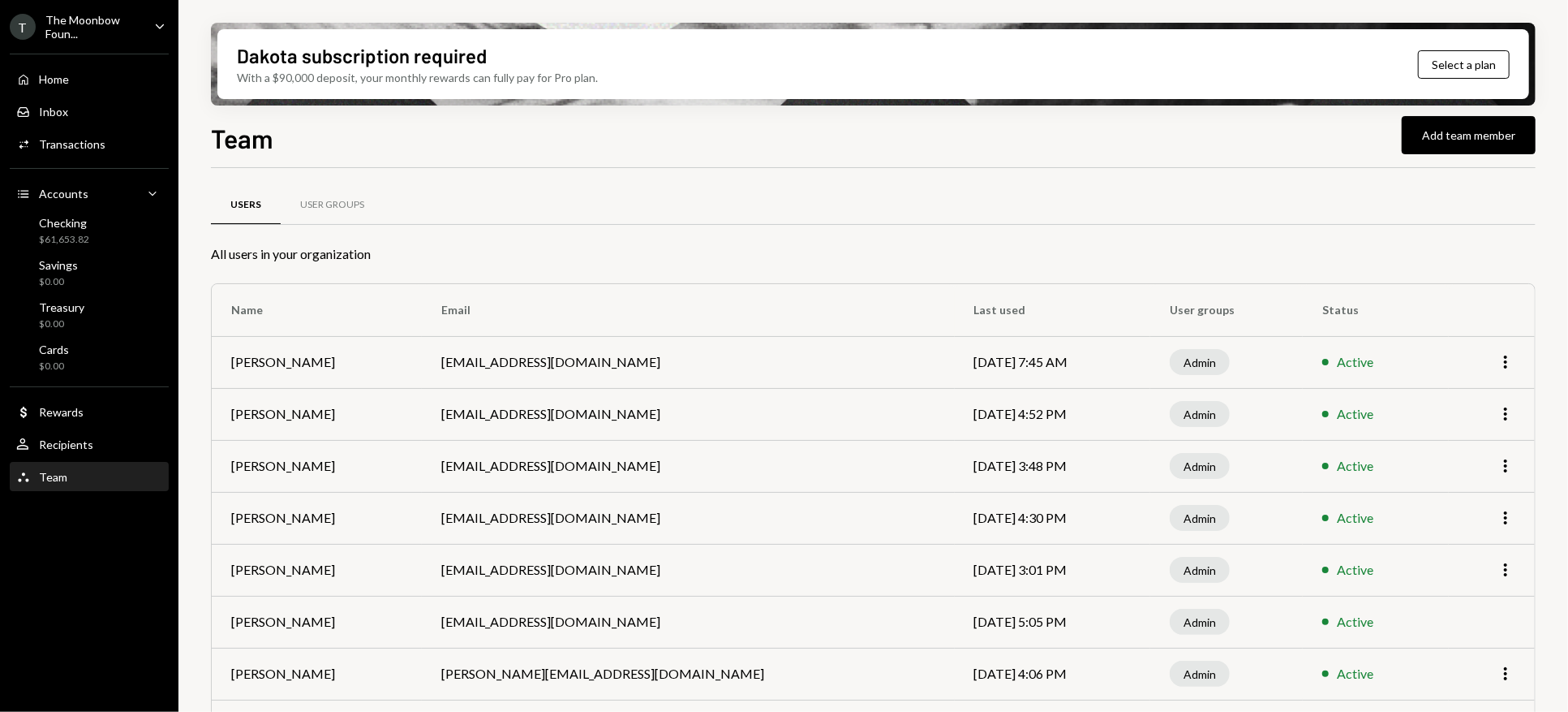
scroll to position [53, 0]
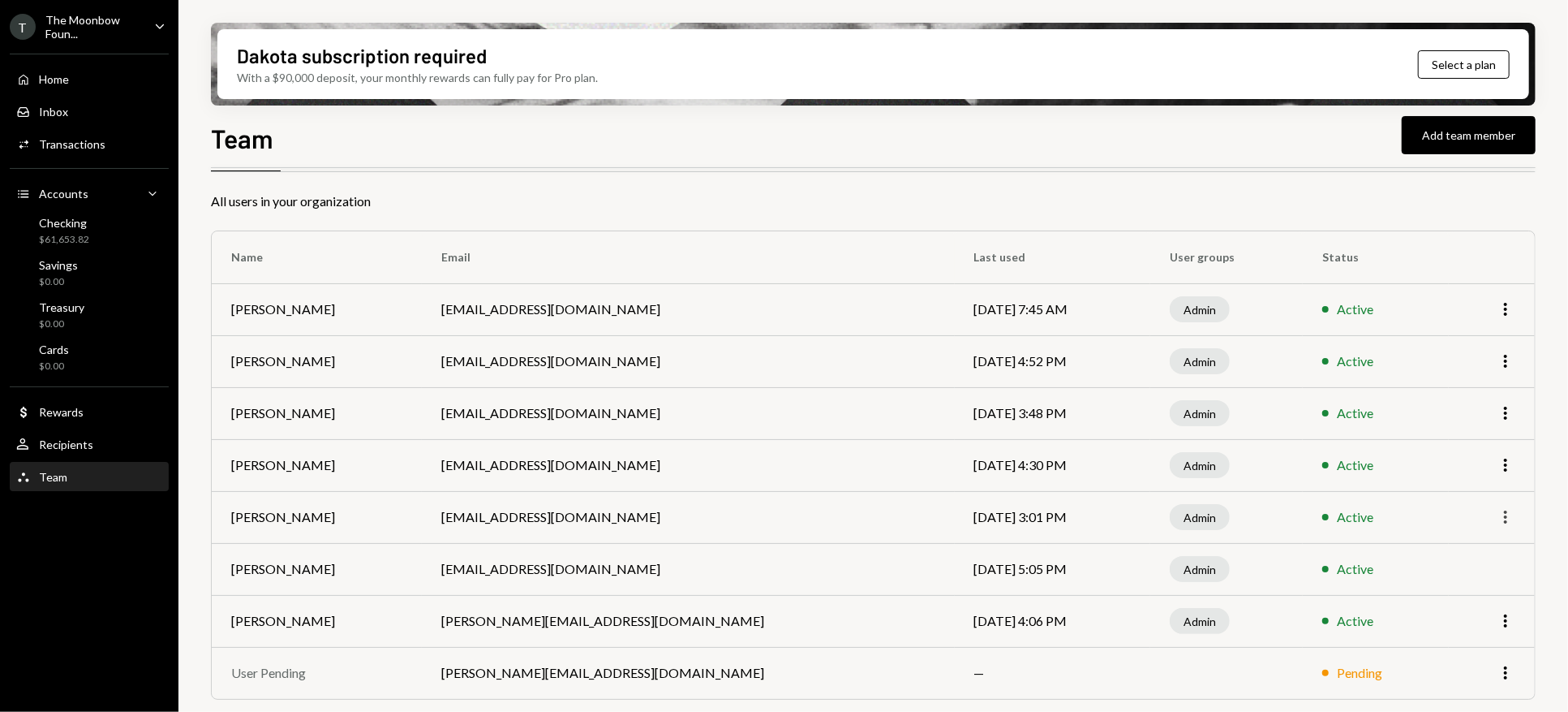
click at [1504, 512] on icon "More" at bounding box center [1505, 516] width 19 height 19
click at [1475, 579] on div "Remove" at bounding box center [1469, 580] width 81 height 29
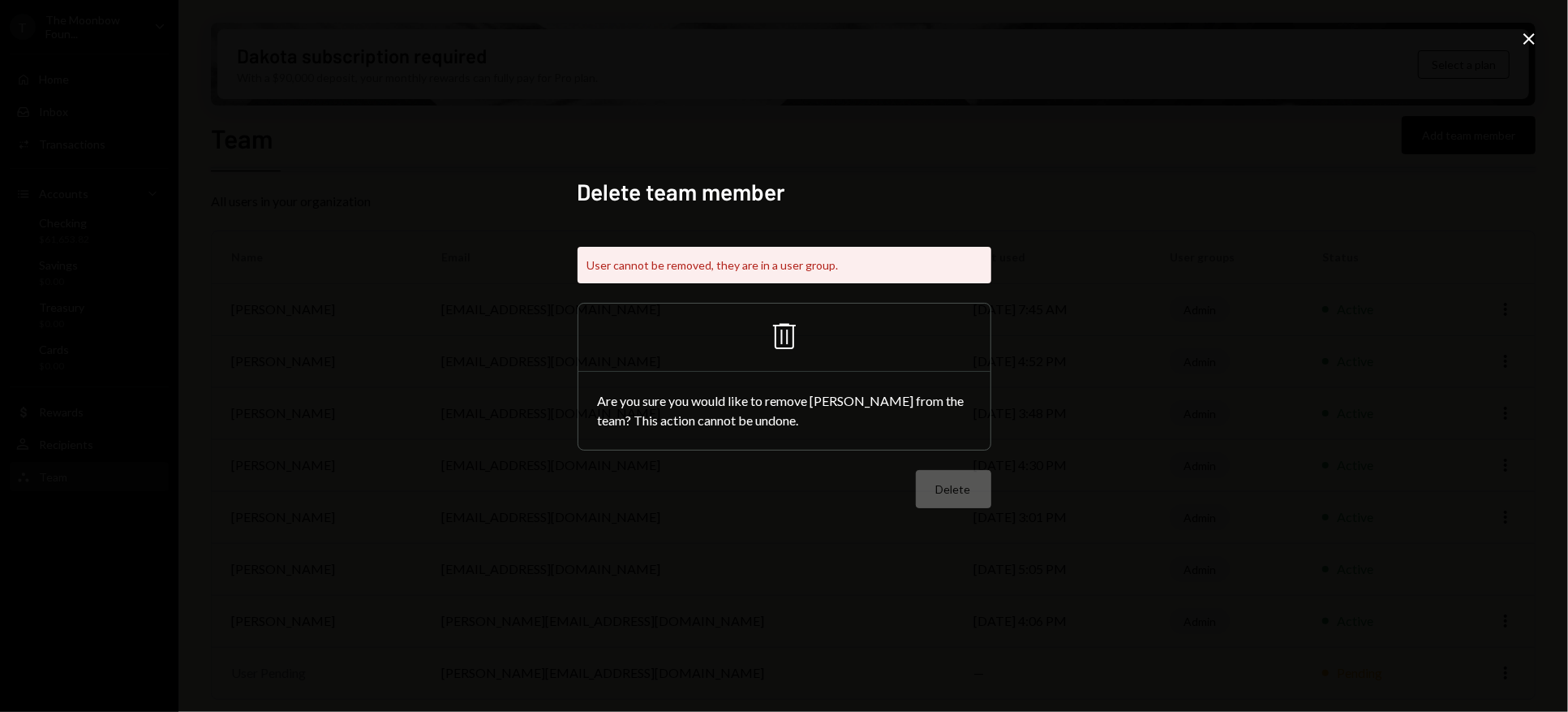
click at [788, 337] on icon "Trash" at bounding box center [784, 336] width 39 height 39
drag, startPoint x: 966, startPoint y: 494, endPoint x: 986, endPoint y: 462, distance: 37.7
click at [966, 494] on div "Delete" at bounding box center [784, 488] width 414 height 38
click at [1530, 40] on icon at bounding box center [1528, 38] width 11 height 11
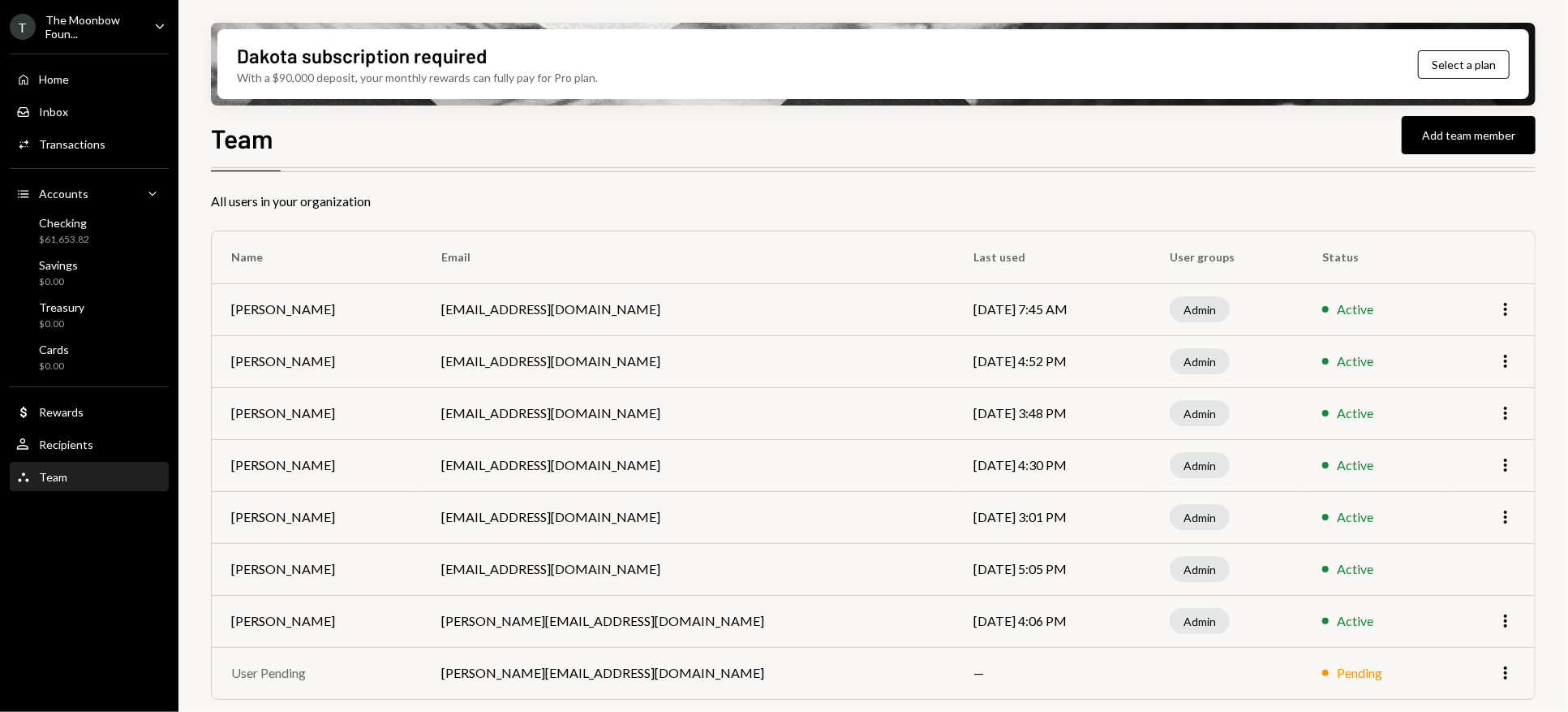
scroll to position [0, 0]
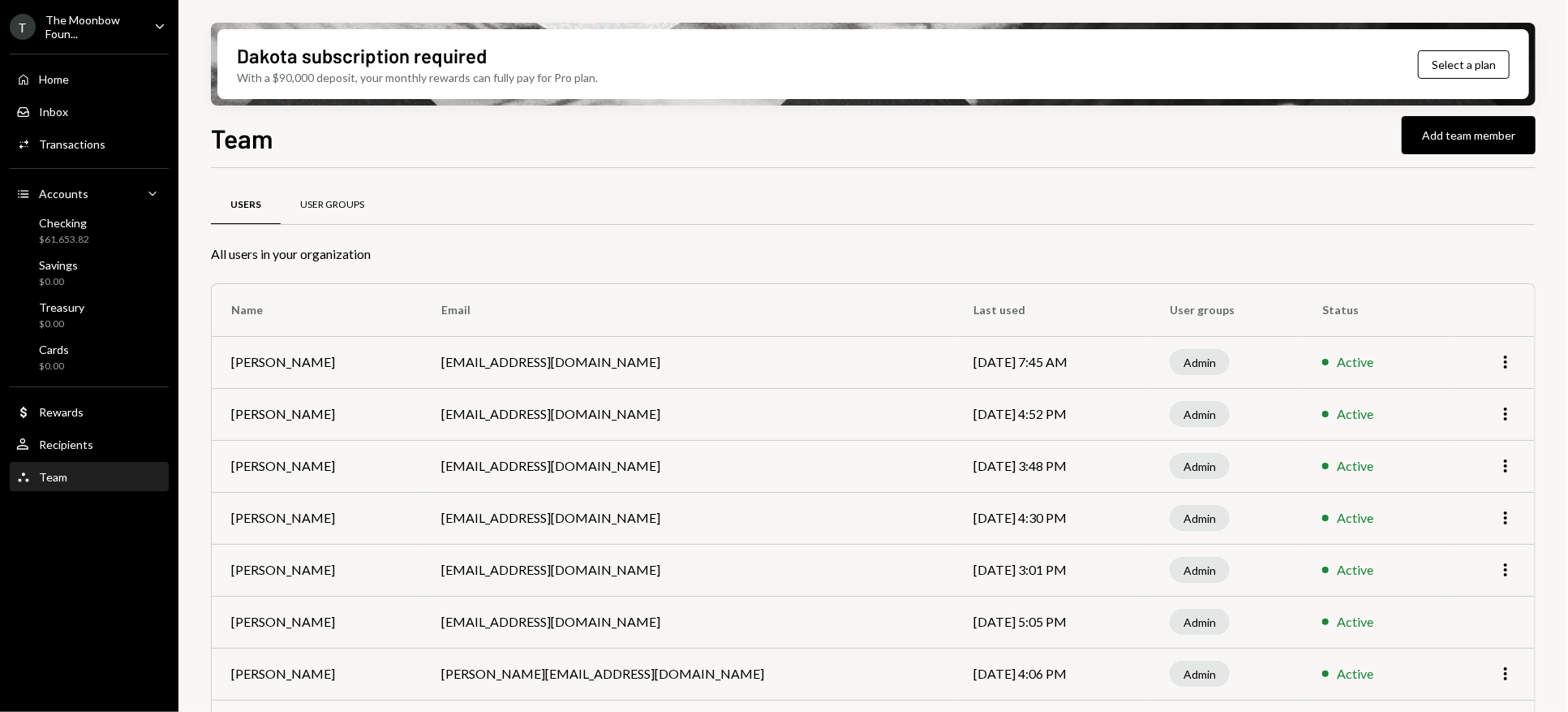
click at [317, 202] on div "User Groups" at bounding box center [332, 205] width 64 height 13
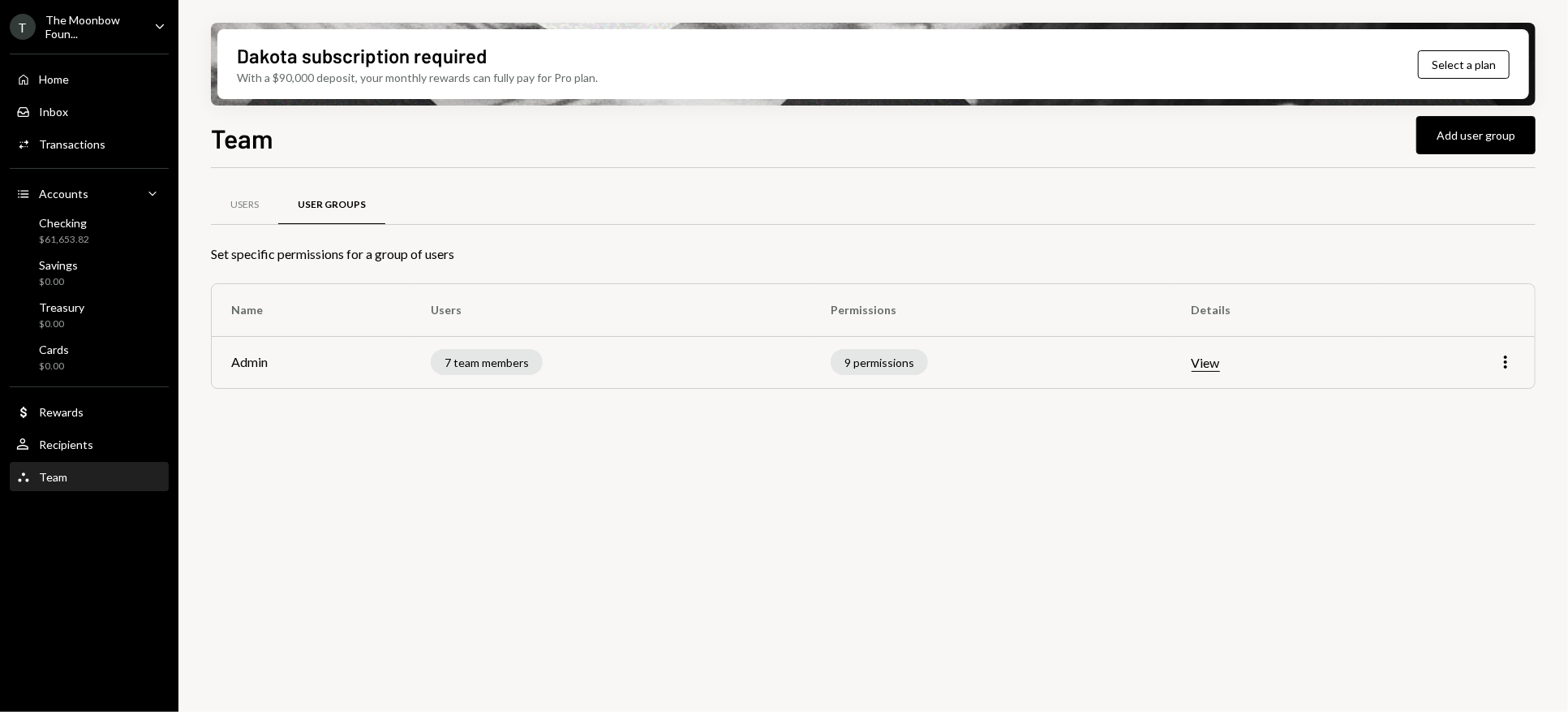
click at [1216, 369] on button "View" at bounding box center [1206, 363] width 29 height 17
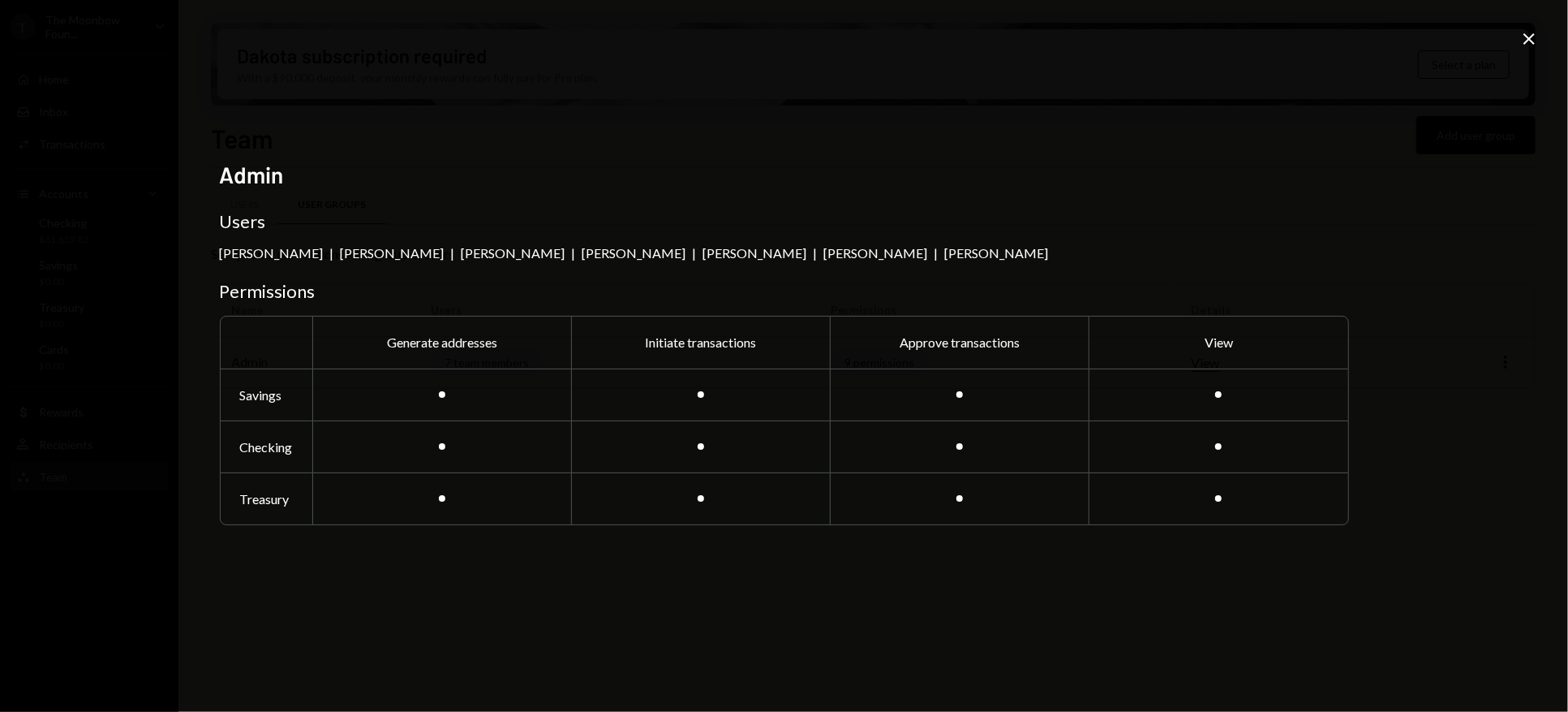
click at [1530, 46] on icon "Close" at bounding box center [1528, 39] width 19 height 19
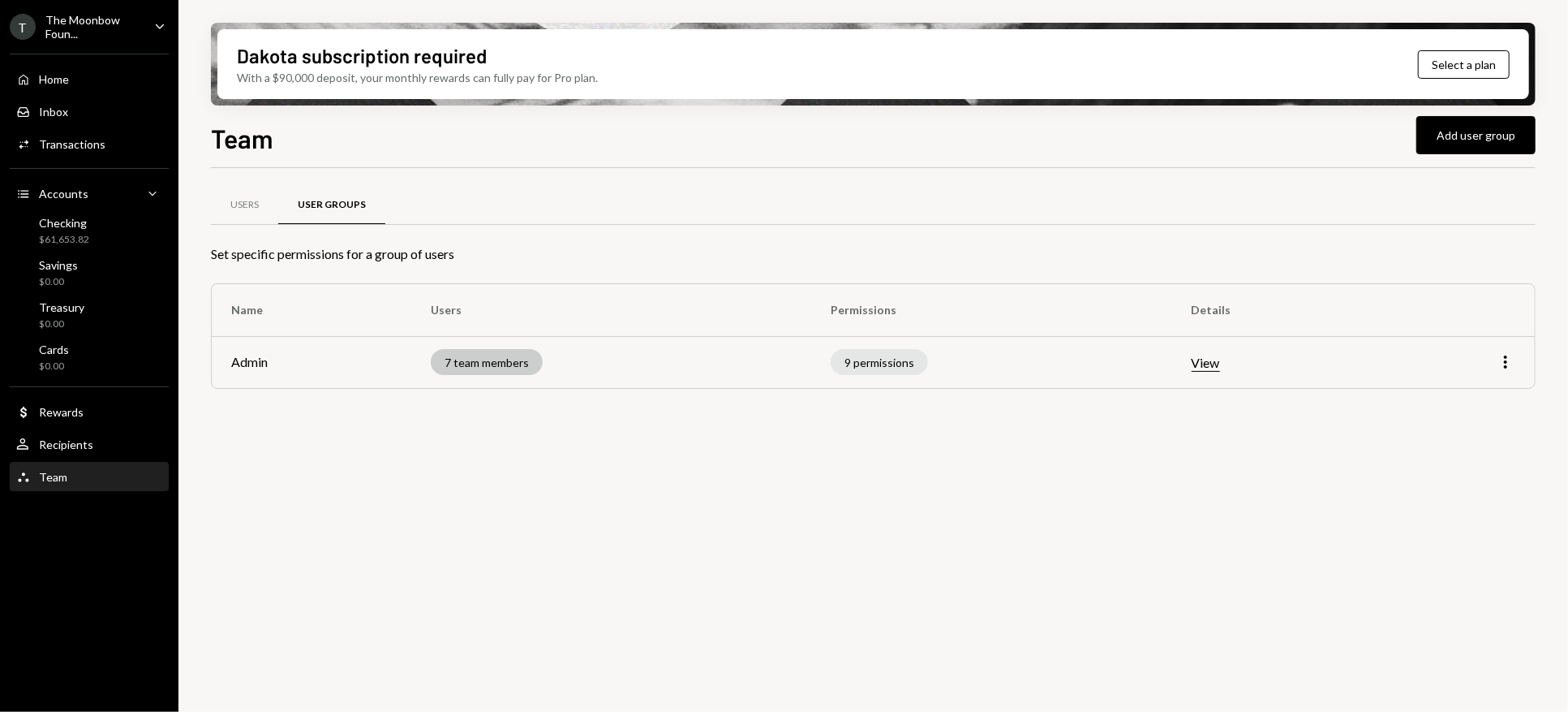
click at [492, 371] on div "7 team members" at bounding box center [486, 362] width 112 height 26
click at [488, 350] on div "7 team members" at bounding box center [486, 362] width 112 height 26
click at [508, 368] on div "7 team members" at bounding box center [486, 362] width 112 height 26
click at [1512, 362] on icon "More" at bounding box center [1505, 362] width 19 height 19
click at [1481, 402] on div "Edit" at bounding box center [1469, 396] width 81 height 29
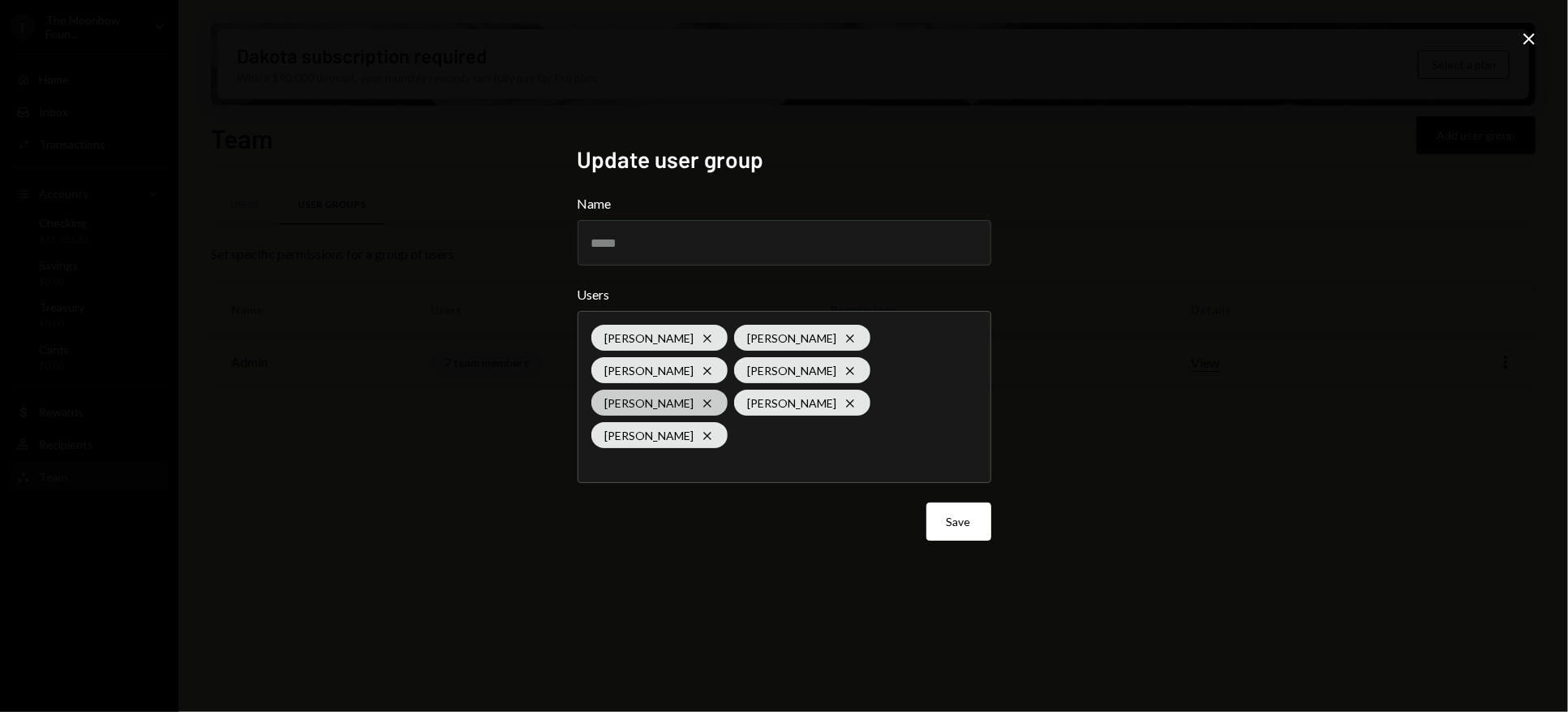
click at [701, 410] on icon "Cross" at bounding box center [706, 403] width 13 height 13
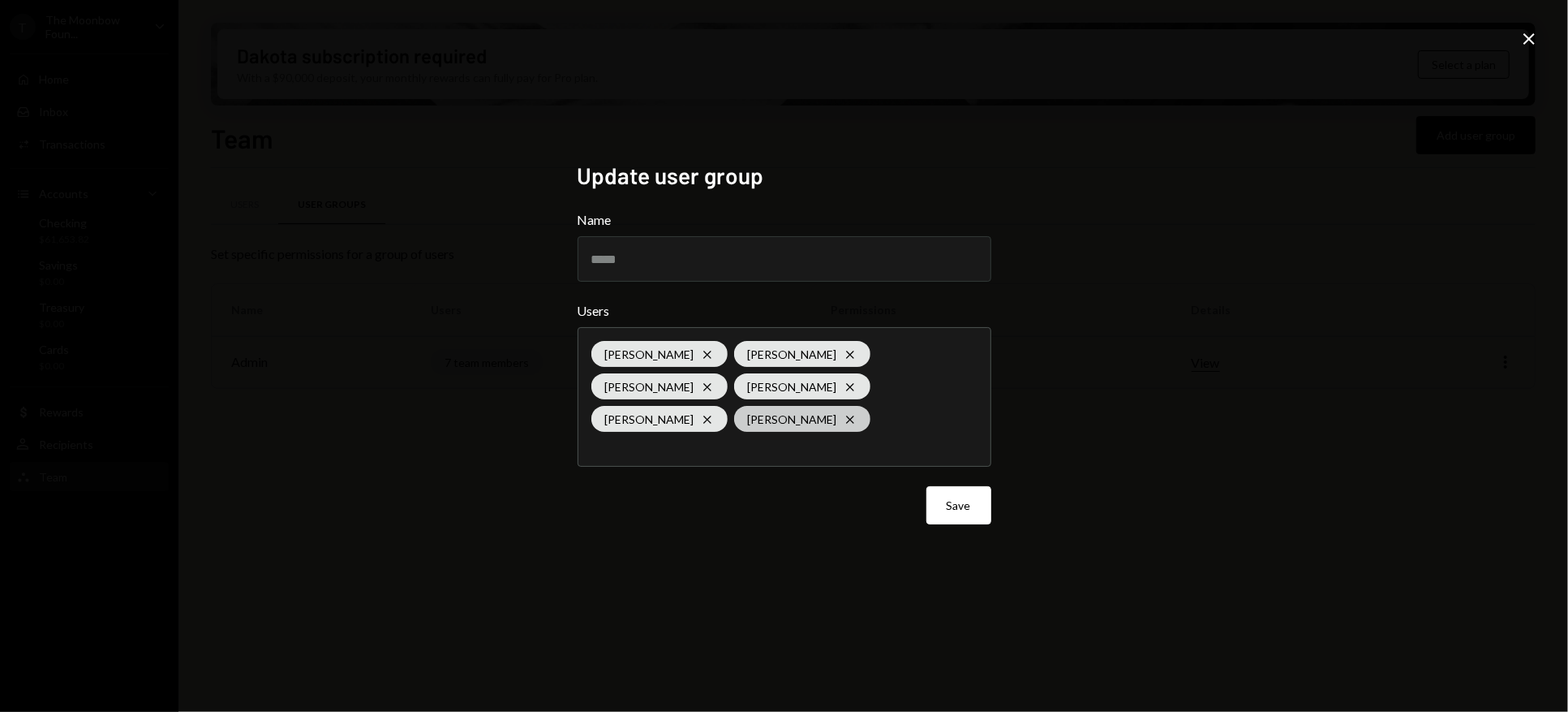
click at [734, 418] on div "[PERSON_NAME] Cross" at bounding box center [803, 418] width 137 height 26
click at [1135, 438] on div "Update user group Name ***** Users [PERSON_NAME] [PERSON_NAME] Cross [PERSON_NA…" at bounding box center [784, 356] width 1568 height 712
click at [1528, 45] on icon "Close" at bounding box center [1528, 39] width 19 height 19
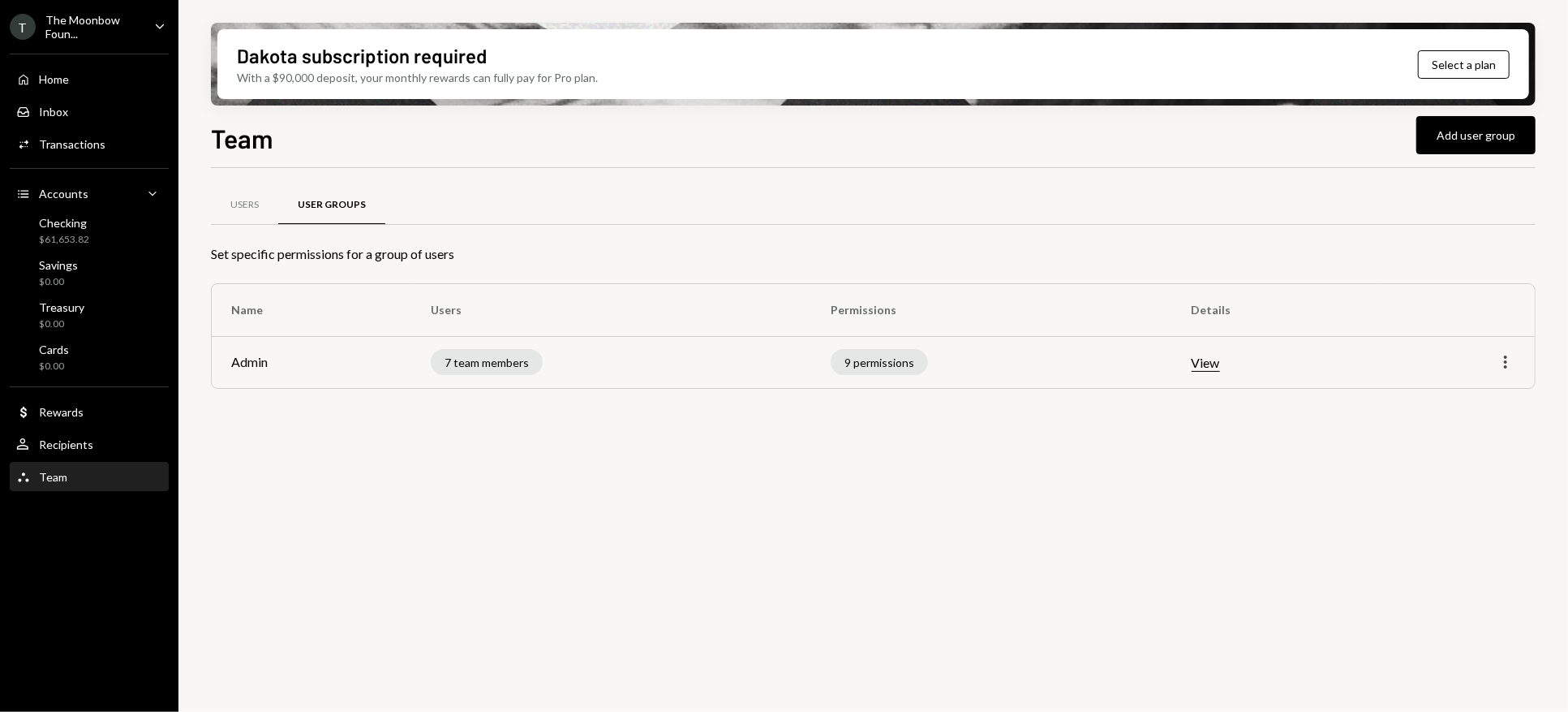
click at [1497, 358] on icon "More" at bounding box center [1505, 362] width 19 height 19
click at [1450, 393] on div "Edit" at bounding box center [1469, 396] width 81 height 29
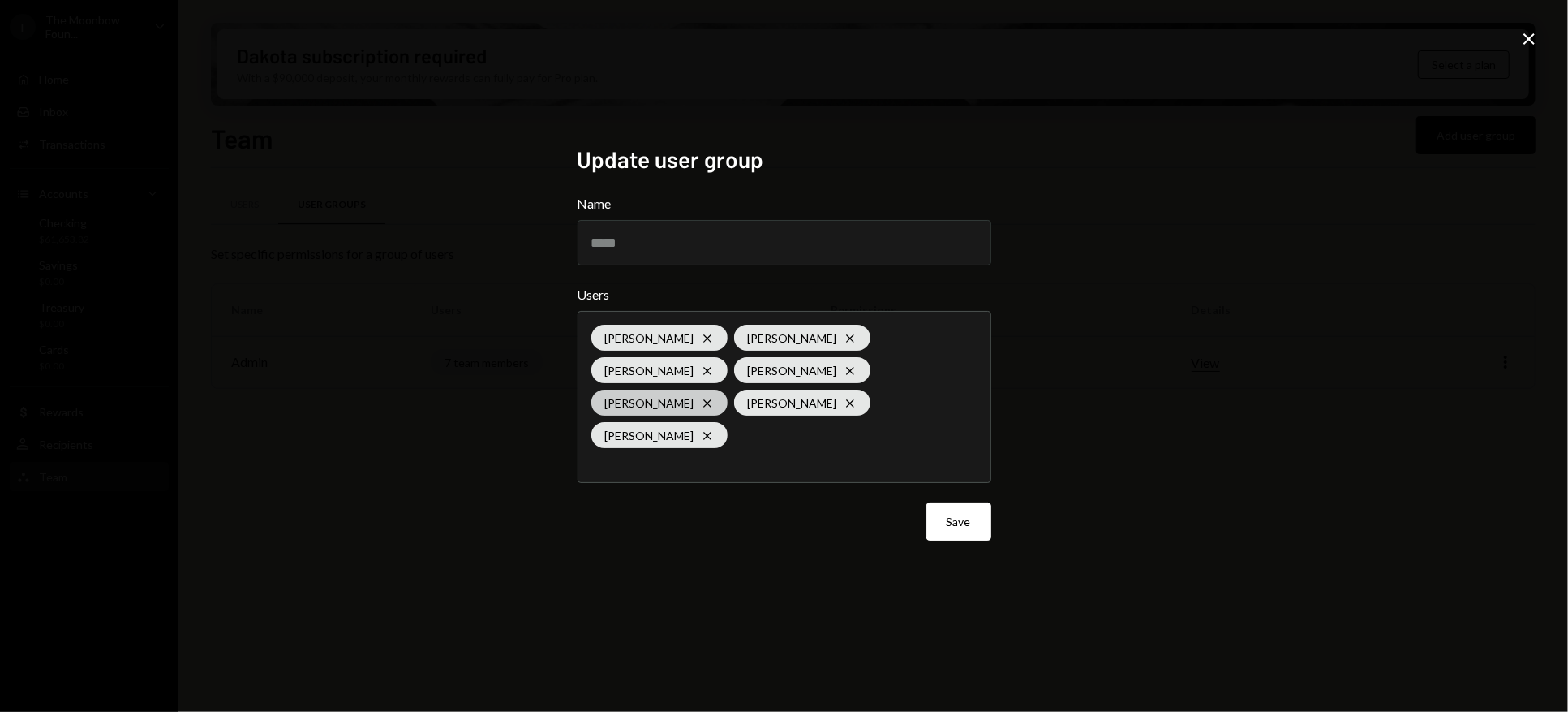
click at [620, 416] on div "[PERSON_NAME] Cross" at bounding box center [659, 402] width 137 height 26
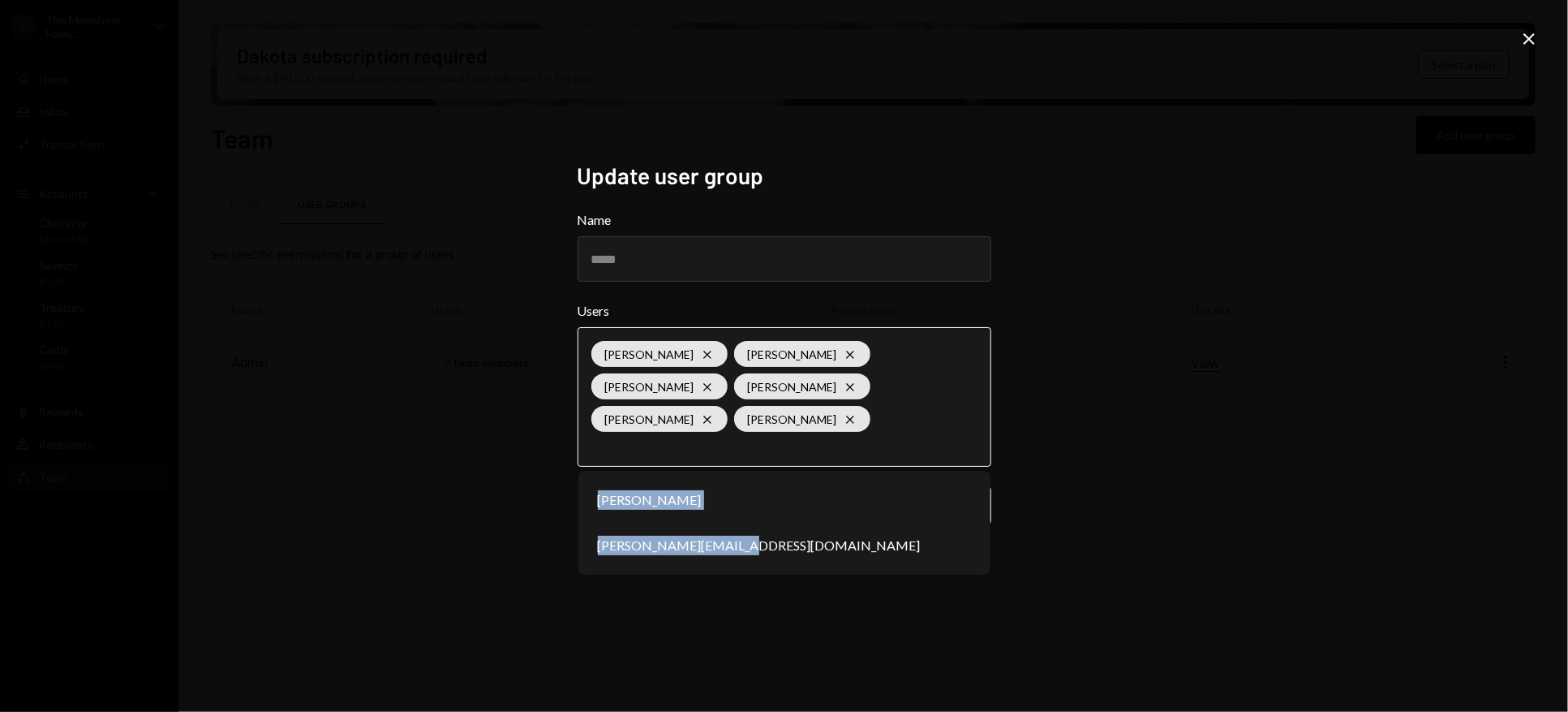
drag, startPoint x: 729, startPoint y: 548, endPoint x: 737, endPoint y: 452, distance: 96.3
click at [737, 452] on div "[PERSON_NAME] [PERSON_NAME] Cross [PERSON_NAME] Cross [PERSON_NAME] Cross [PERS…" at bounding box center [784, 396] width 414 height 139
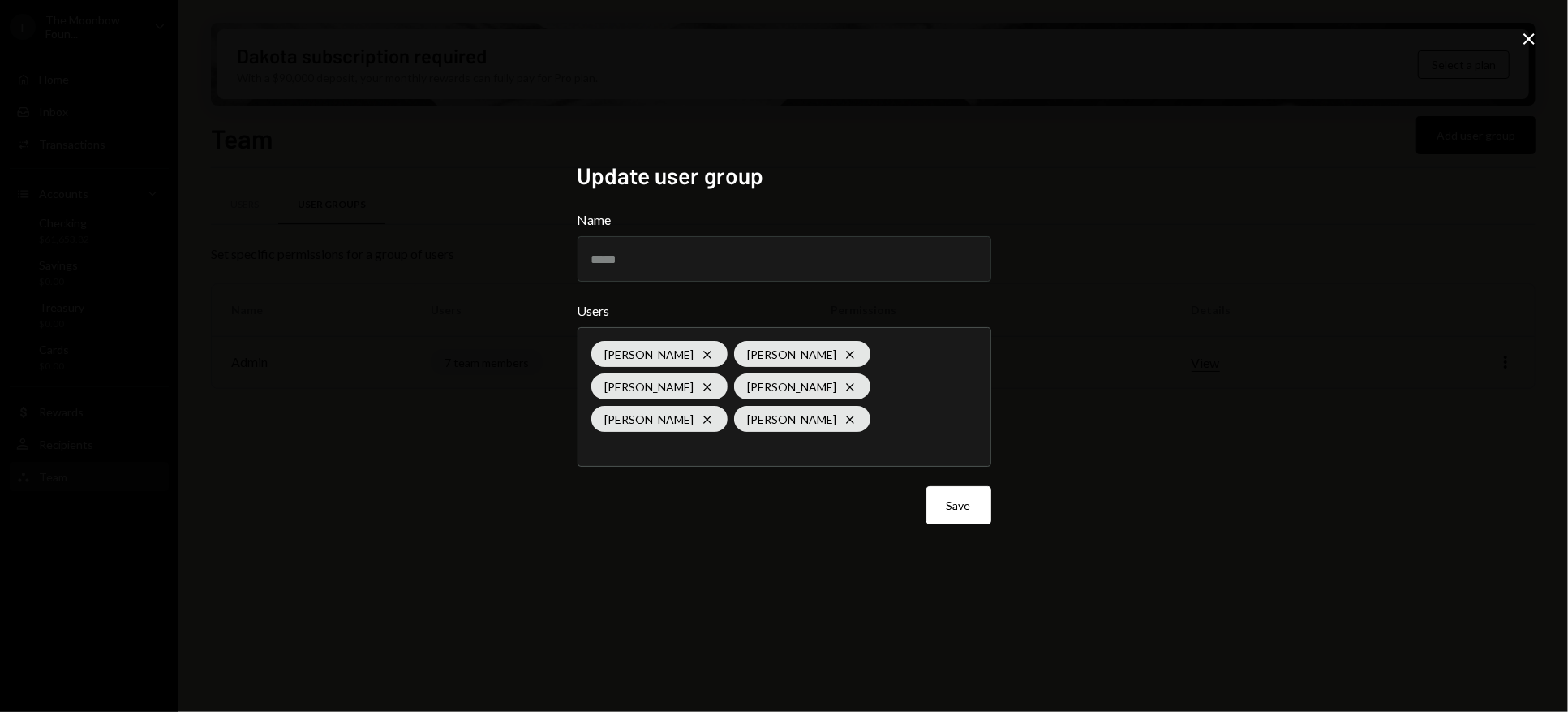
click at [1535, 38] on icon "Close" at bounding box center [1528, 39] width 19 height 19
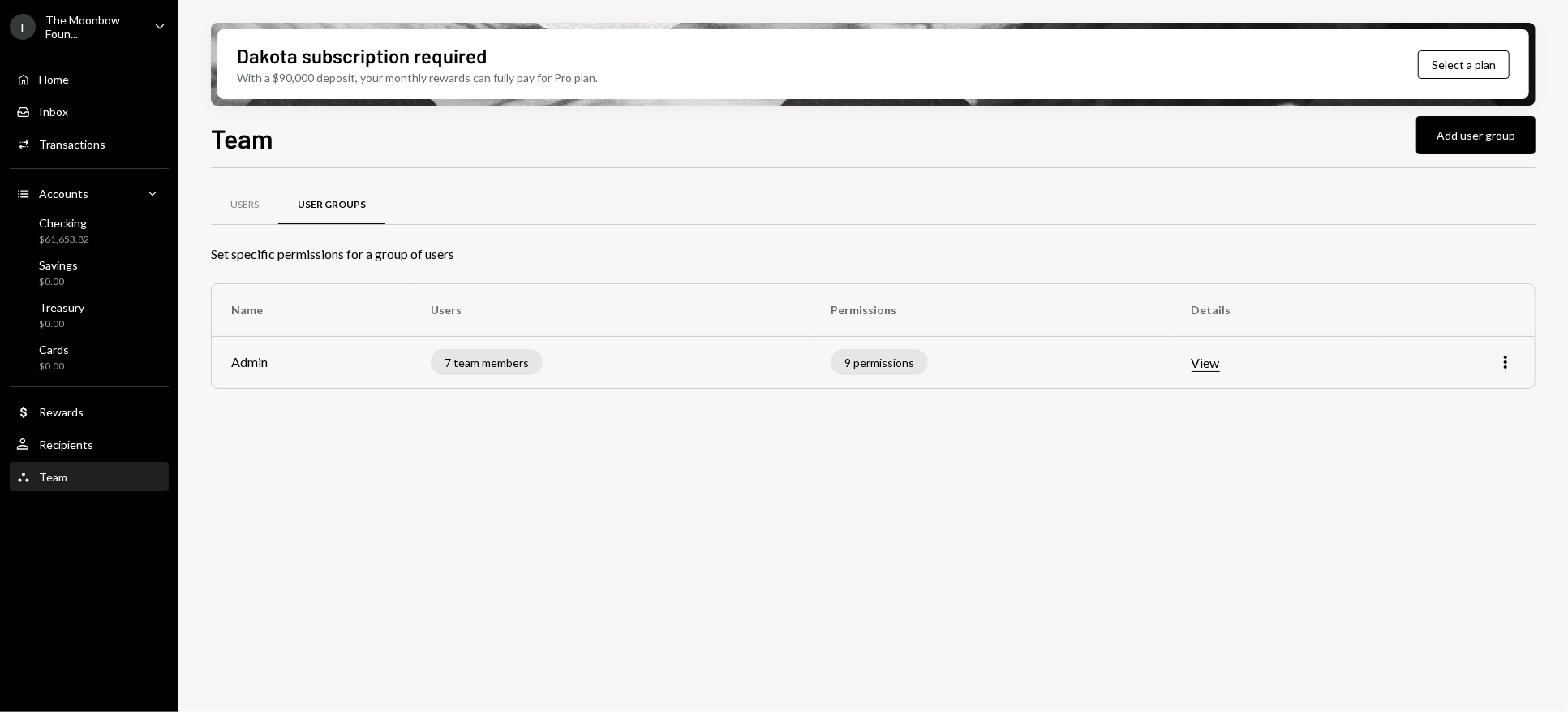
click at [1488, 359] on div "More" at bounding box center [1458, 362] width 116 height 19
click at [1506, 353] on icon "More" at bounding box center [1505, 362] width 19 height 19
click at [1453, 384] on div "Edit" at bounding box center [1469, 396] width 81 height 29
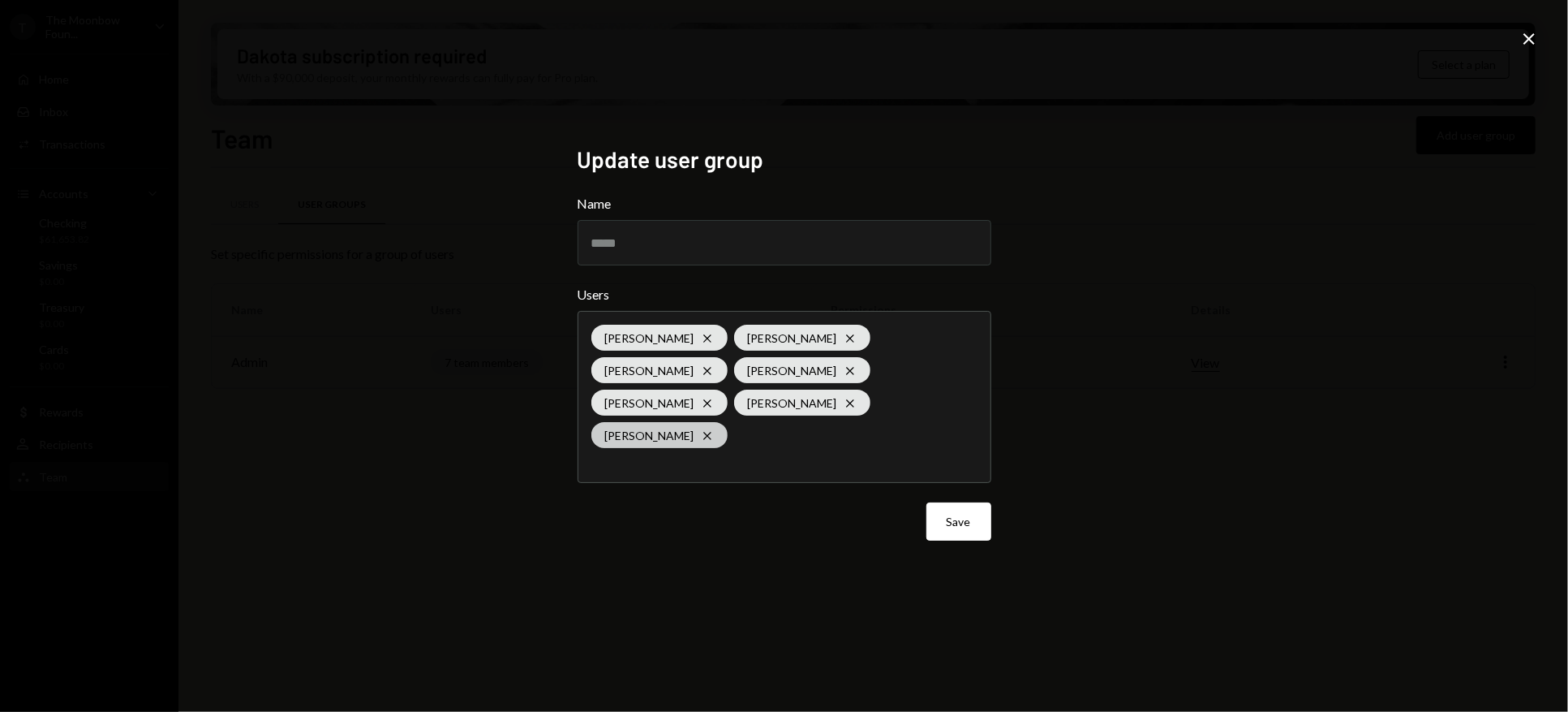
click at [728, 422] on div "[PERSON_NAME] Cross" at bounding box center [659, 434] width 137 height 26
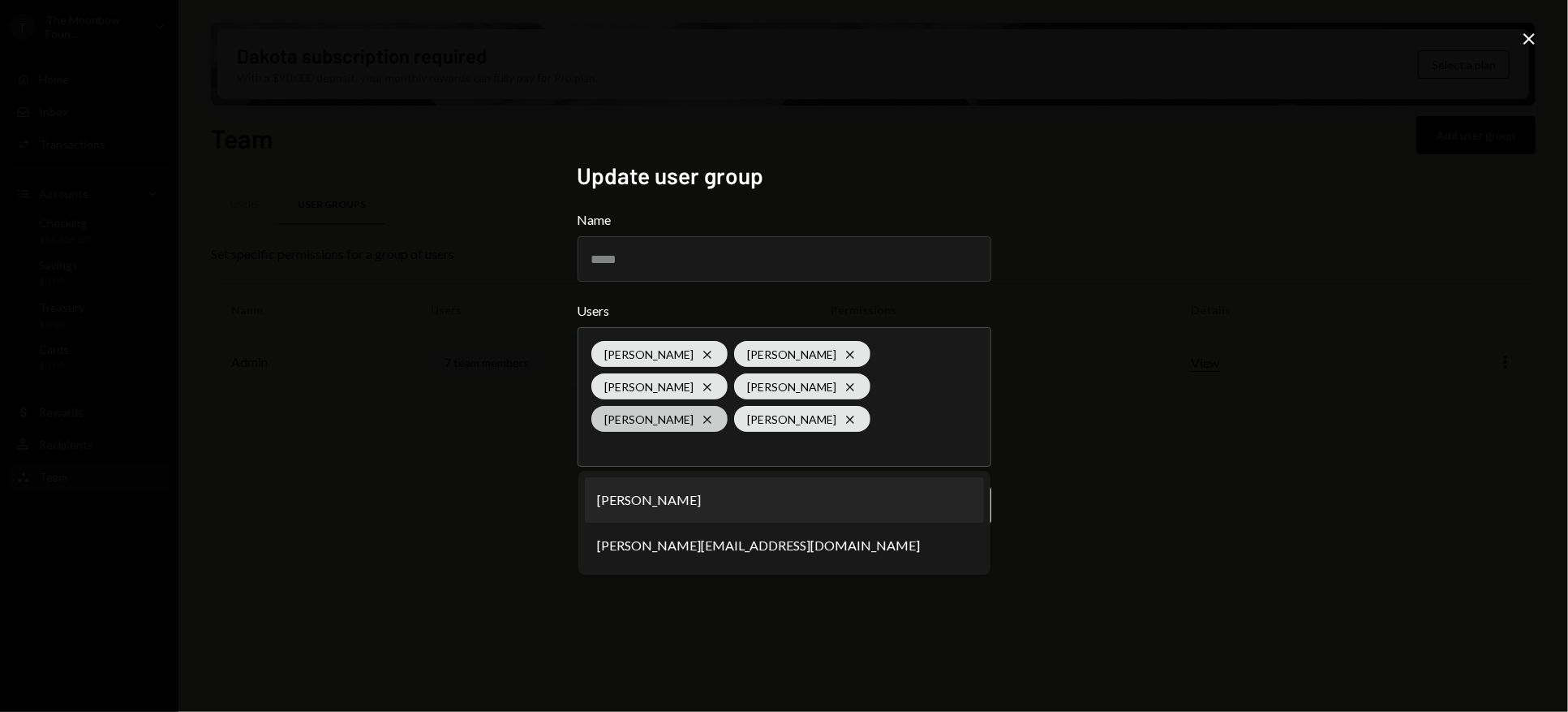
click at [642, 418] on div "[PERSON_NAME] Cross" at bounding box center [659, 418] width 137 height 26
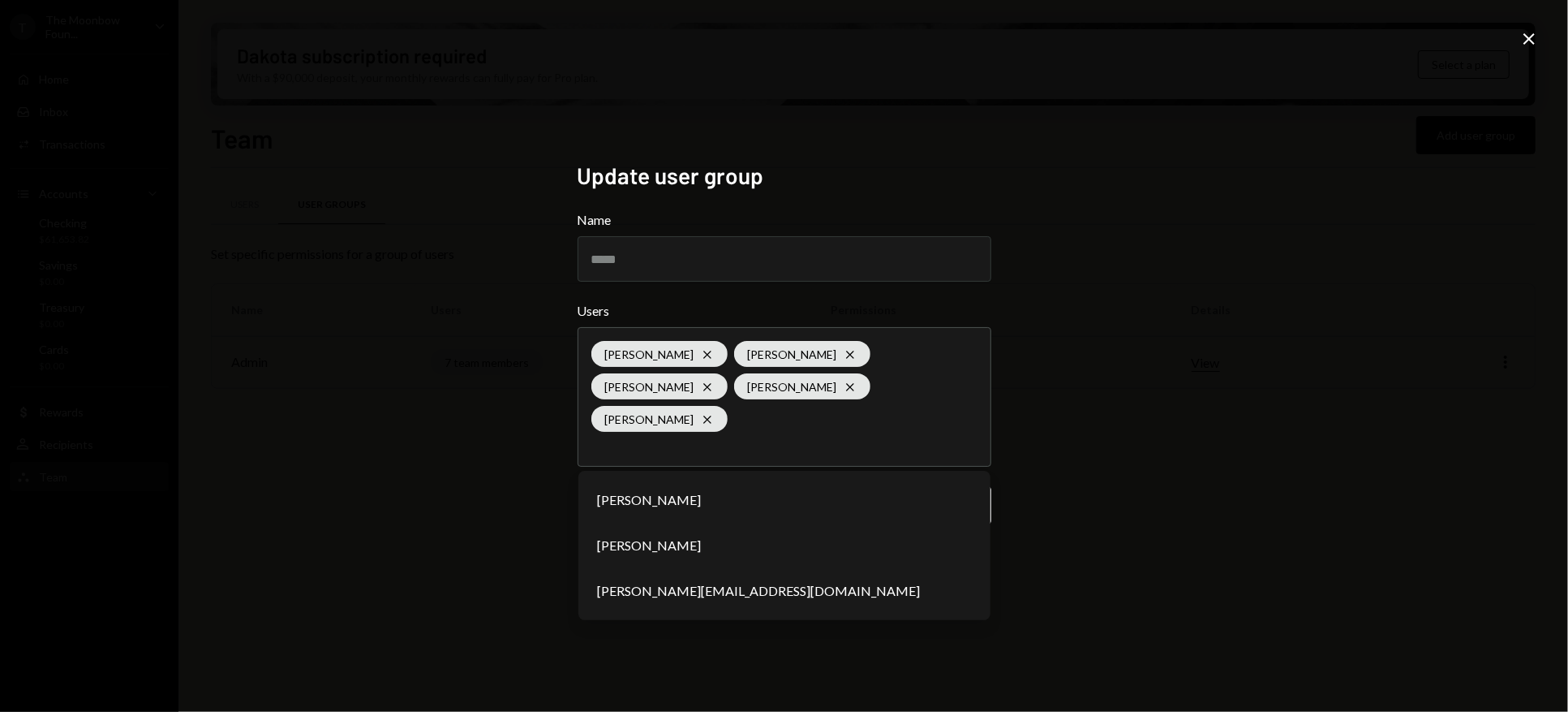
click at [1534, 40] on icon "Close" at bounding box center [1528, 39] width 19 height 19
